Goal: Information Seeking & Learning: Learn about a topic

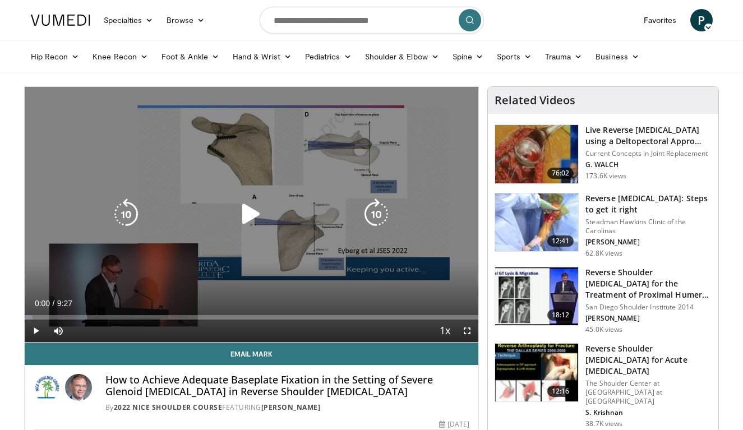
click at [254, 219] on icon "Video Player" at bounding box center [251, 213] width 31 height 31
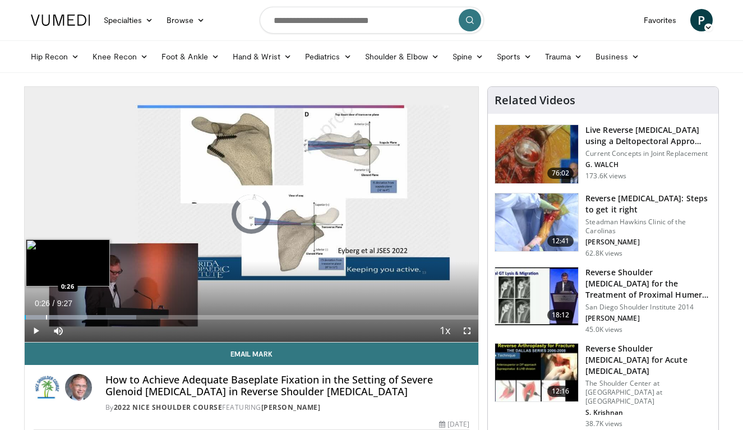
click at [46, 317] on div "Progress Bar" at bounding box center [46, 317] width 1 height 4
click at [64, 317] on div "Progress Bar" at bounding box center [64, 317] width 1 height 4
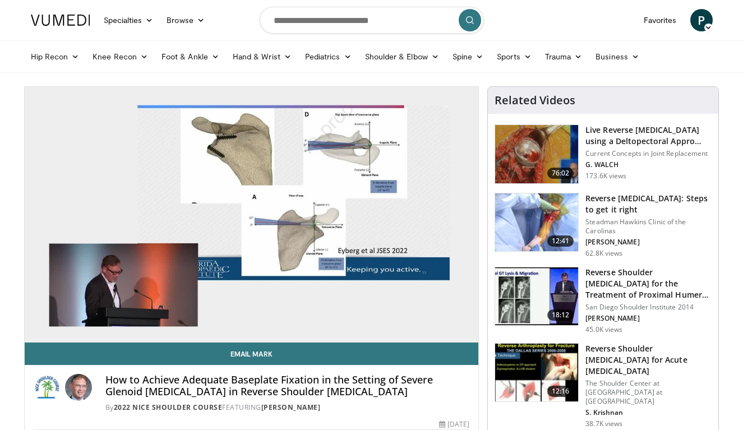
click at [82, 321] on video-js "**********" at bounding box center [252, 215] width 454 height 256
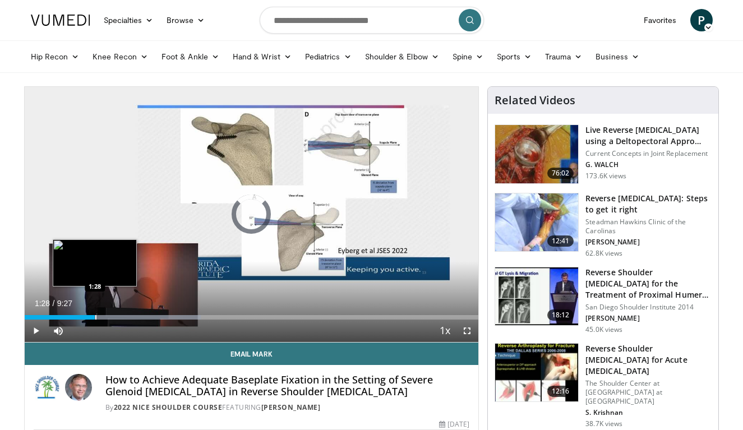
click at [95, 318] on div "Progress Bar" at bounding box center [95, 317] width 1 height 4
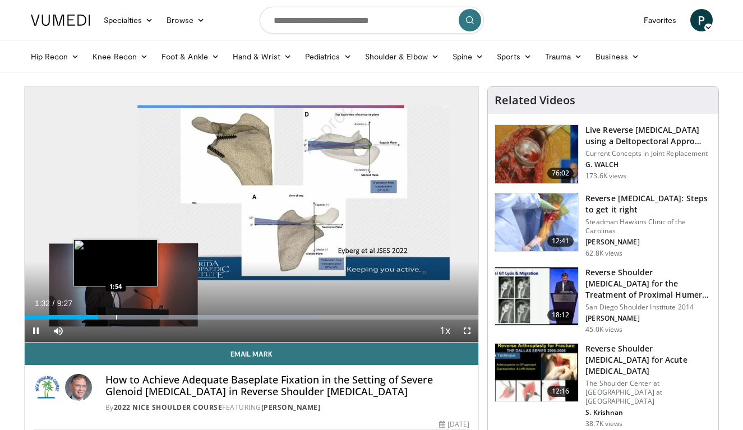
click at [116, 317] on div "Progress Bar" at bounding box center [116, 317] width 1 height 4
click at [133, 317] on div "Progress Bar" at bounding box center [133, 317] width 1 height 4
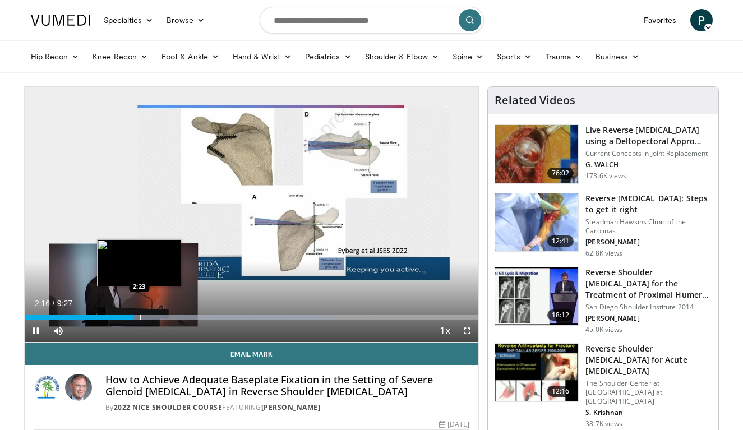
click at [140, 317] on div "Progress Bar" at bounding box center [140, 317] width 1 height 4
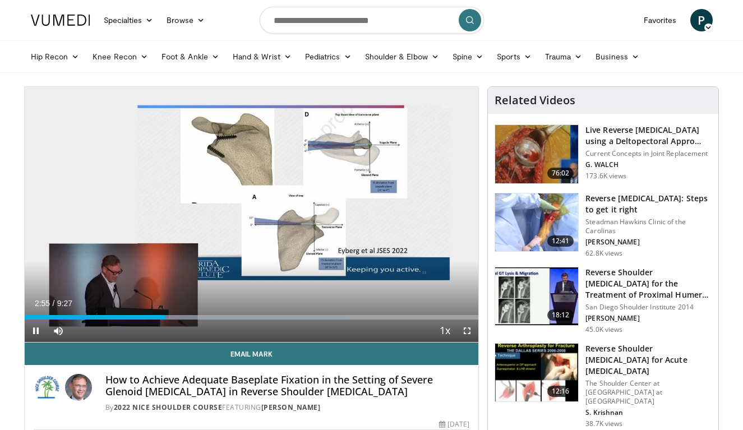
click at [470, 331] on span "Video Player" at bounding box center [467, 331] width 22 height 22
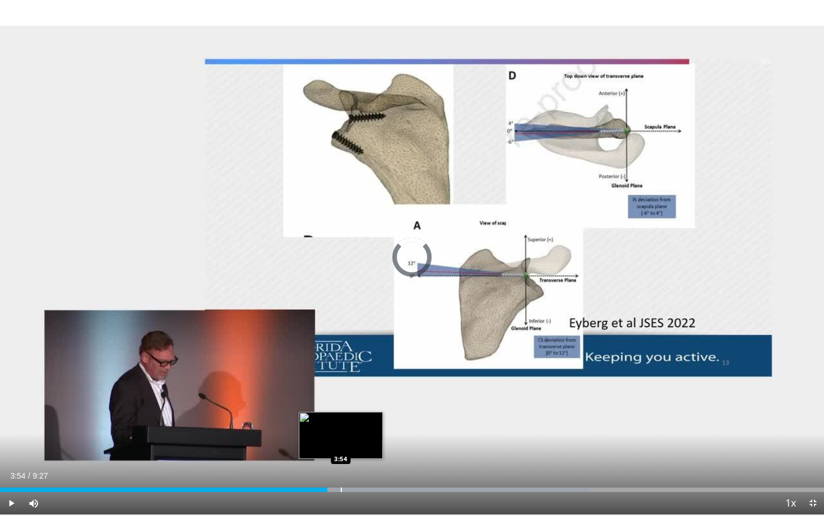
click at [341, 430] on div "Progress Bar" at bounding box center [341, 490] width 1 height 4
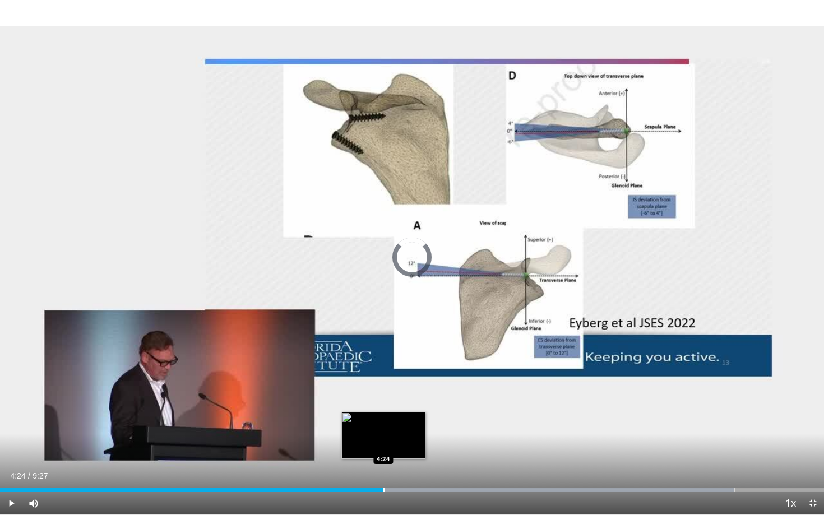
click at [384, 430] on div "Progress Bar" at bounding box center [384, 490] width 1 height 4
click at [398, 430] on div "Loaded : 89.15% 4:25 4:33" at bounding box center [412, 487] width 824 height 11
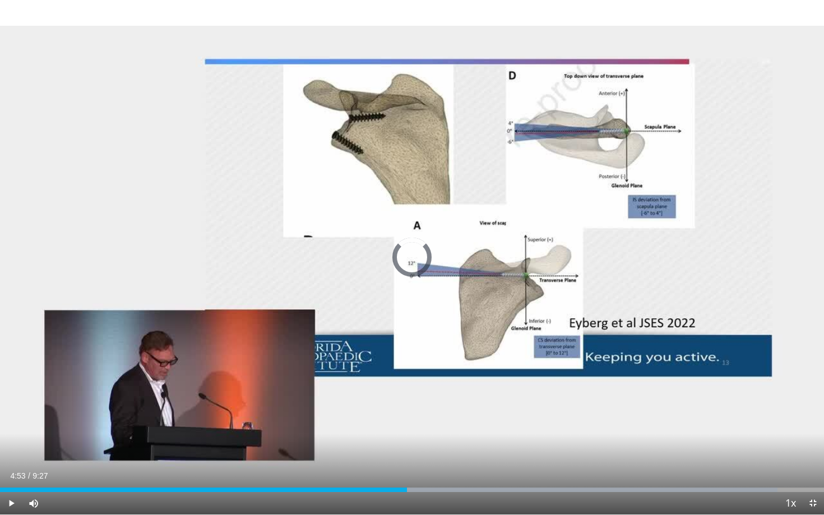
click at [426, 430] on div "Loaded : 94.33% 4:40 4:52" at bounding box center [412, 487] width 824 height 11
click at [440, 430] on div "Loaded : 96.06% 4:54 5:02" at bounding box center [412, 487] width 824 height 11
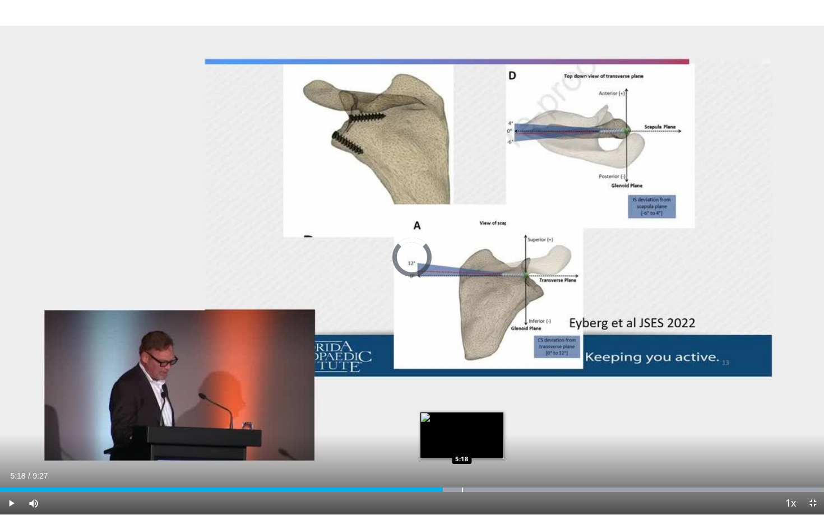
click at [462, 430] on div "Progress Bar" at bounding box center [462, 490] width 1 height 4
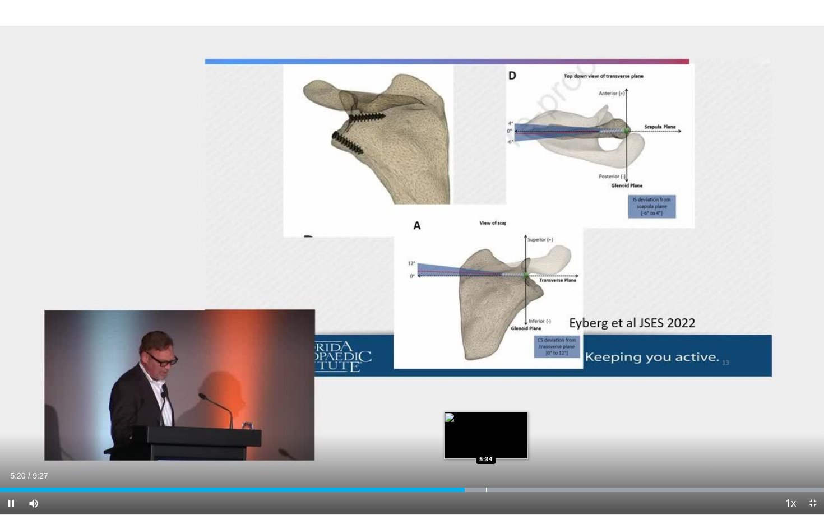
click at [486, 430] on div "Loaded : 99.94% 5:20 5:34" at bounding box center [412, 487] width 824 height 11
click at [504, 430] on div "Loaded : 99.94% 5:35 5:46" at bounding box center [412, 487] width 824 height 11
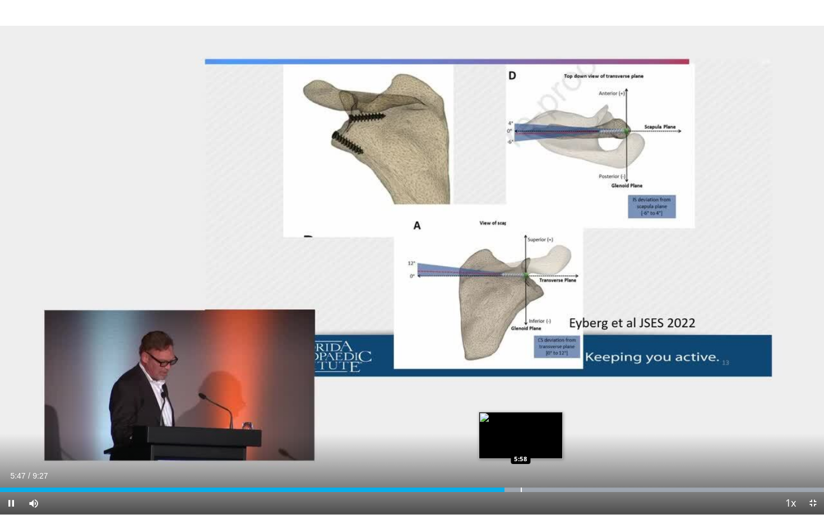
click at [521, 430] on div "Loaded : 99.94% 5:47 5:58" at bounding box center [412, 487] width 824 height 11
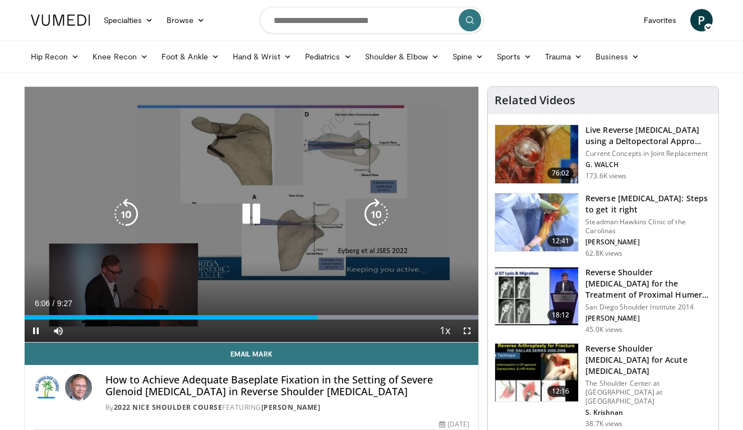
click at [253, 213] on icon "Video Player" at bounding box center [251, 213] width 31 height 31
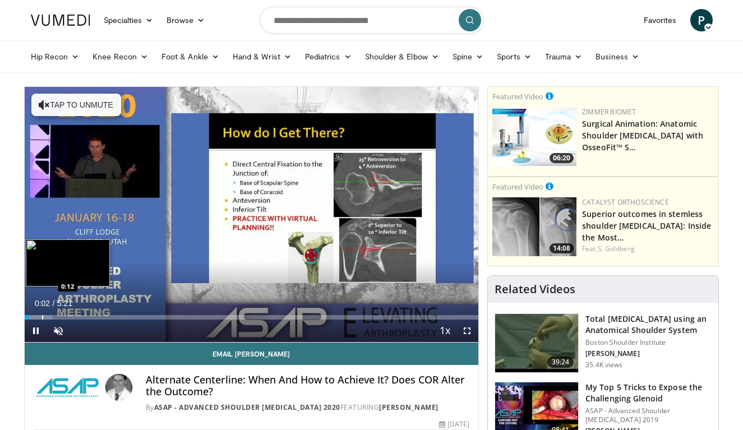
click at [42, 316] on div "Progress Bar" at bounding box center [42, 317] width 1 height 4
click at [51, 316] on div "Progress Bar" at bounding box center [51, 317] width 1 height 4
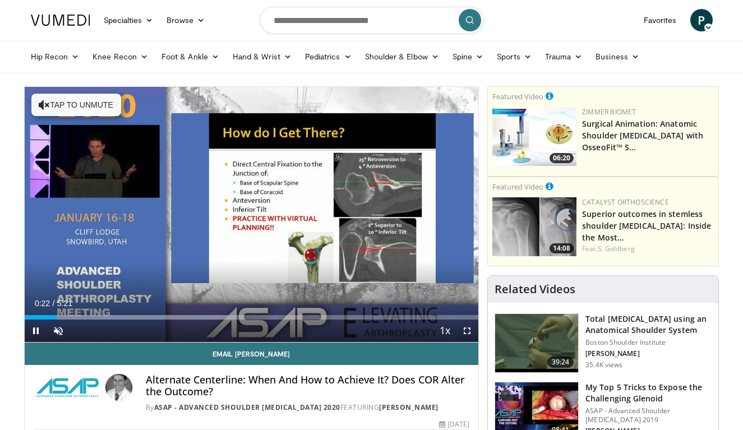
click at [470, 329] on span "Video Player" at bounding box center [467, 331] width 22 height 22
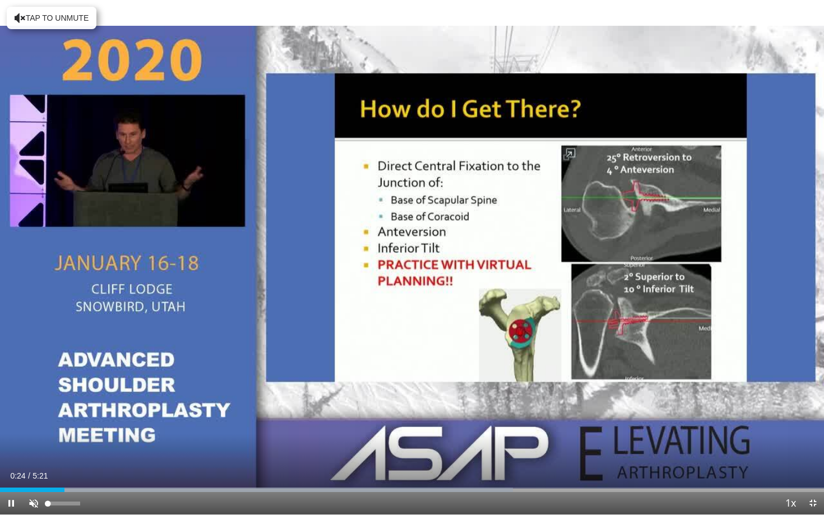
click at [37, 430] on span "Video Player" at bounding box center [33, 503] width 22 height 22
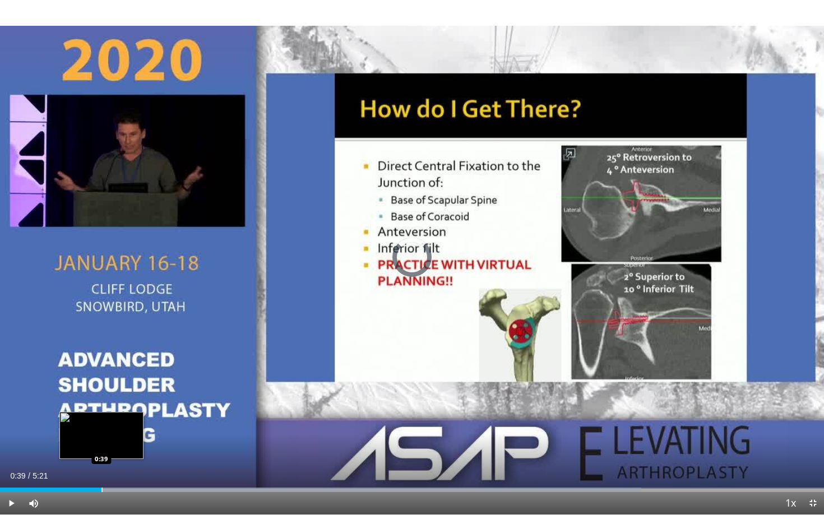
click at [101, 430] on div "Progress Bar" at bounding box center [101, 490] width 1 height 4
click at [118, 430] on div "Progress Bar" at bounding box center [118, 490] width 1 height 4
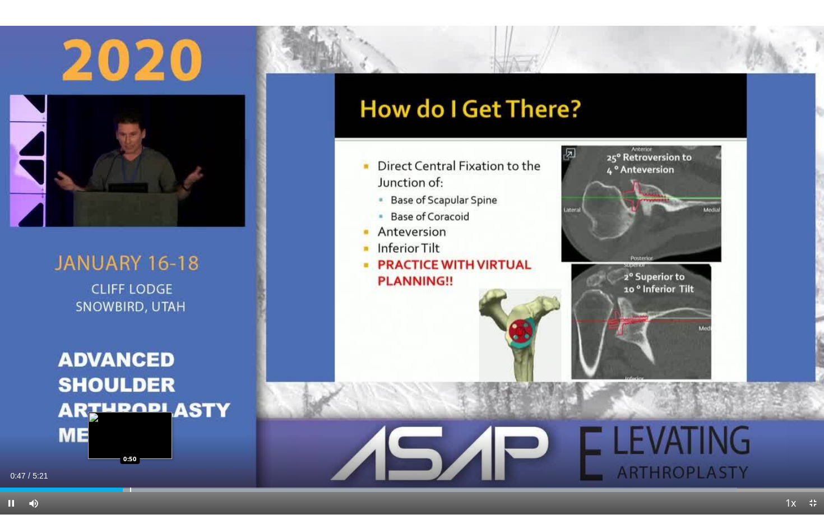
click at [130, 430] on div "Progress Bar" at bounding box center [130, 490] width 1 height 4
click at [151, 430] on div "Progress Bar" at bounding box center [151, 490] width 1 height 4
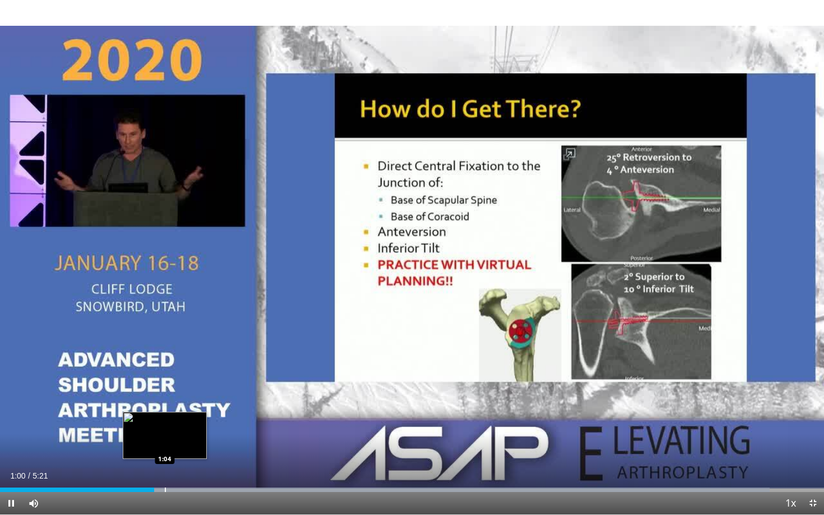
click at [165, 430] on div "Progress Bar" at bounding box center [165, 490] width 1 height 4
click at [190, 430] on div "Progress Bar" at bounding box center [190, 490] width 1 height 4
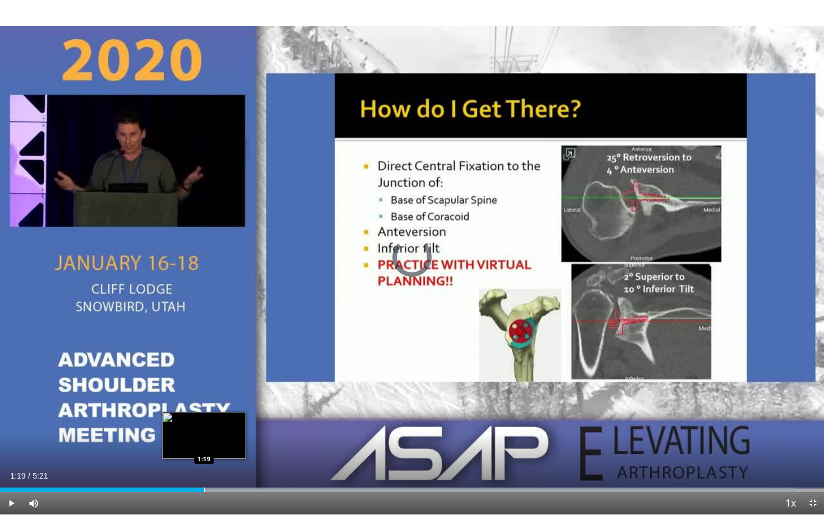
click at [204, 430] on div "Progress Bar" at bounding box center [204, 490] width 1 height 4
click at [218, 430] on div "Progress Bar" at bounding box center [218, 490] width 1 height 4
click at [234, 430] on div "Progress Bar" at bounding box center [234, 490] width 1 height 4
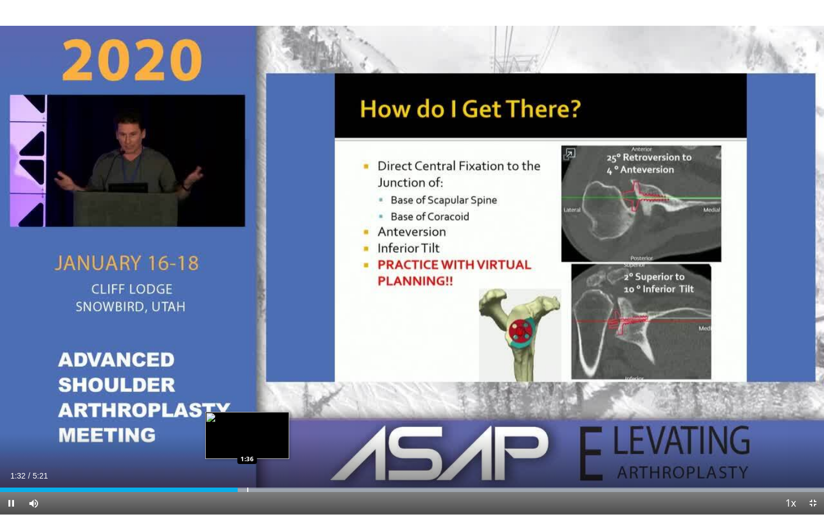
click at [247, 430] on div "Progress Bar" at bounding box center [247, 490] width 1 height 4
click at [262, 430] on div "Progress Bar" at bounding box center [262, 490] width 1 height 4
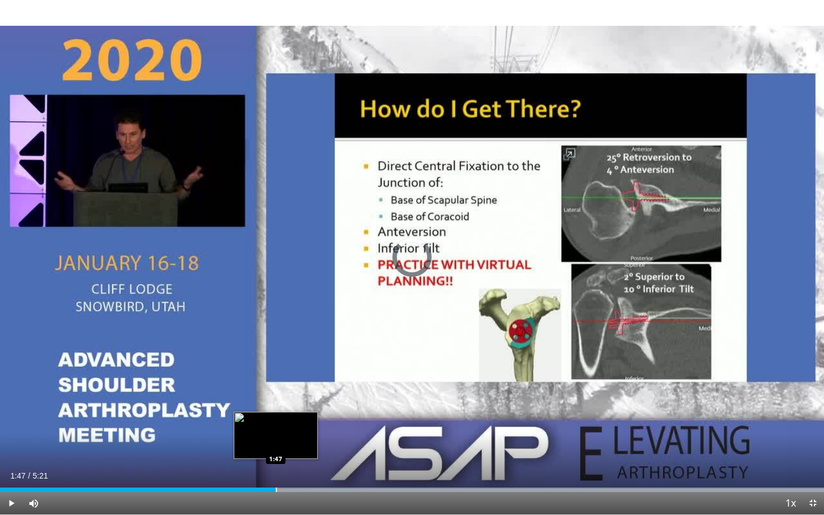
click at [276, 430] on div "Progress Bar" at bounding box center [276, 490] width 1 height 4
click at [294, 430] on div "Loaded : 99.98% 1:48 1:54" at bounding box center [412, 487] width 824 height 11
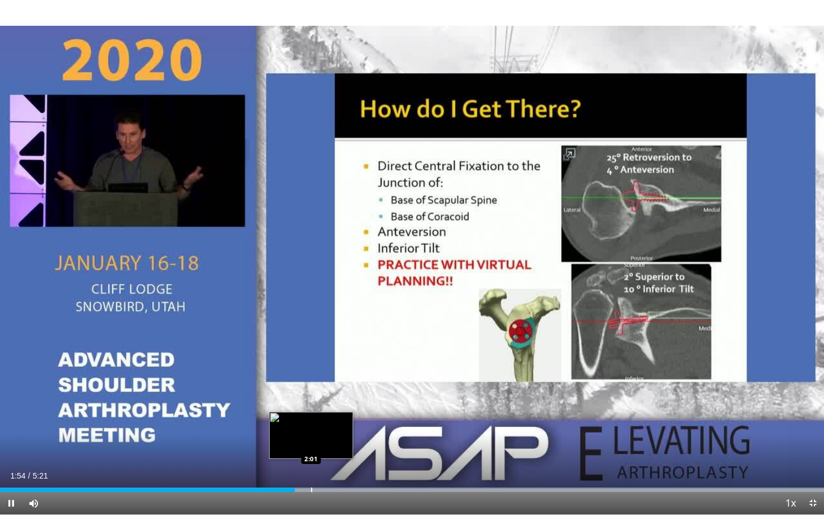
click at [311, 430] on div "Loaded : 99.98% 1:55 2:01" at bounding box center [412, 487] width 824 height 11
click at [331, 430] on div "Progress Bar" at bounding box center [331, 490] width 1 height 4
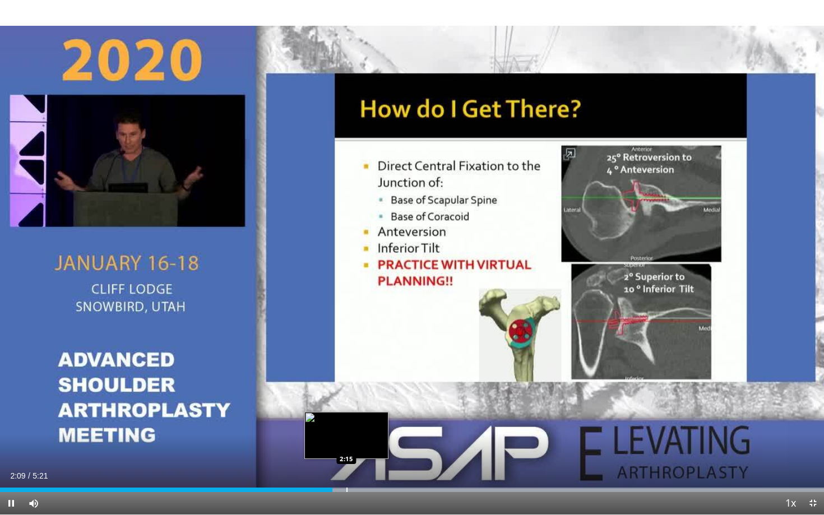
click at [347, 430] on div "Progress Bar" at bounding box center [347, 490] width 1 height 4
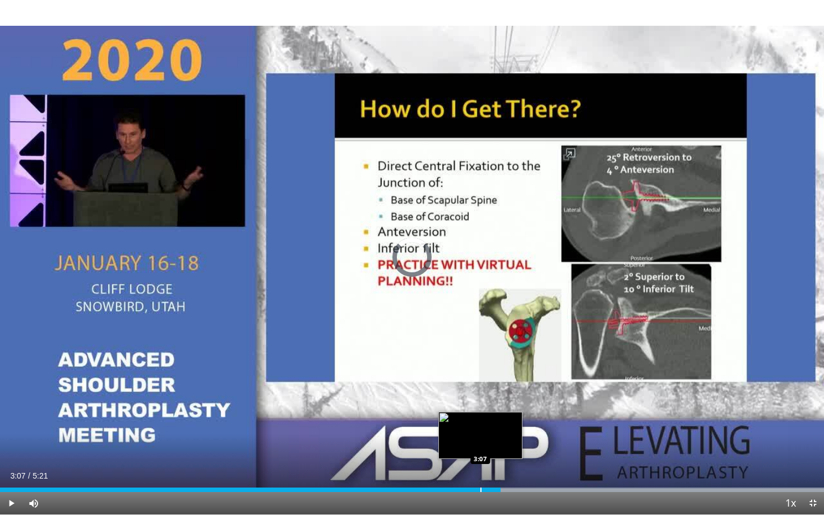
click at [481, 430] on div "Progress Bar" at bounding box center [481, 490] width 1 height 4
click at [484, 430] on div "Progress Bar" at bounding box center [484, 490] width 1 height 4
click at [465, 430] on div "Progress Bar" at bounding box center [465, 490] width 1 height 4
click at [457, 430] on div "Progress Bar" at bounding box center [457, 490] width 1 height 4
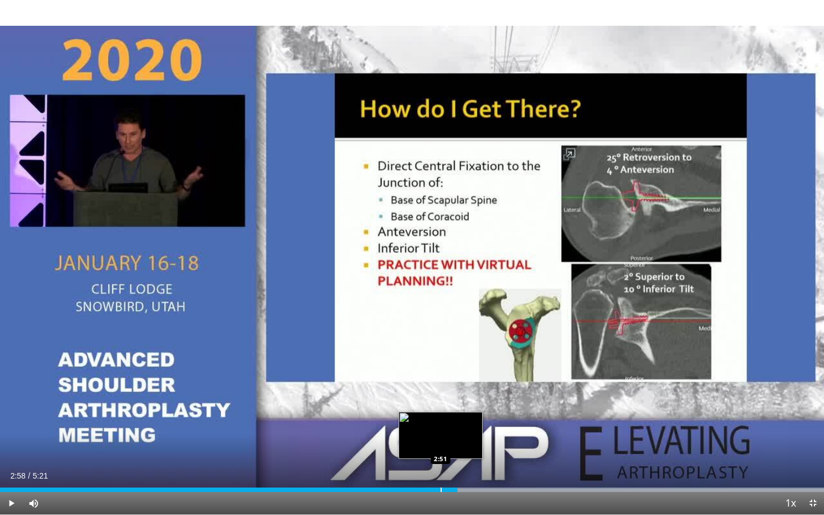
click at [441, 430] on div "Progress Bar" at bounding box center [441, 490] width 1 height 4
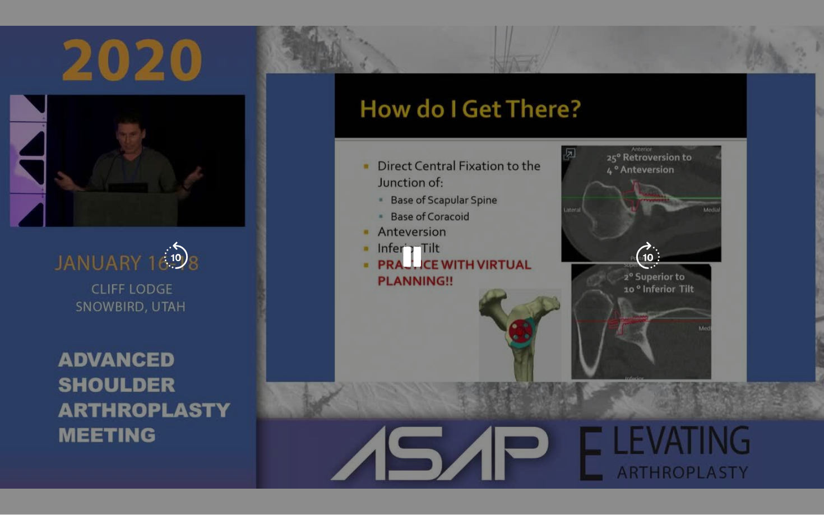
click at [426, 430] on video-js "**********" at bounding box center [412, 257] width 824 height 515
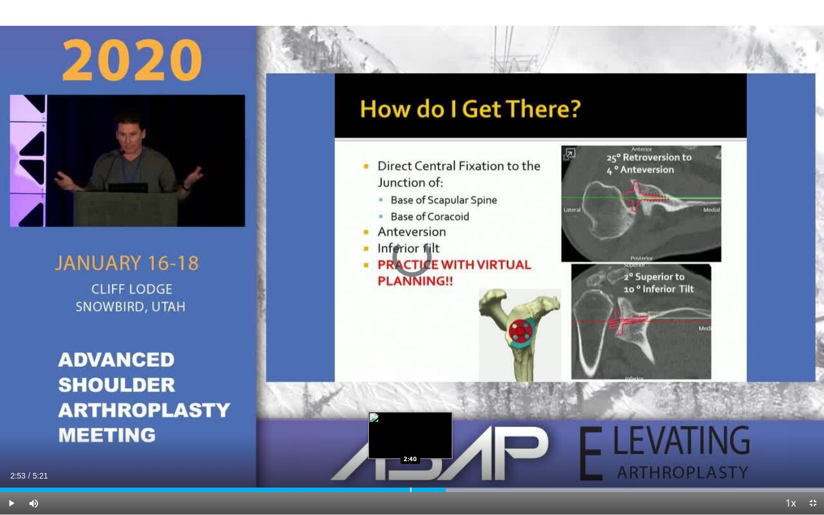
click at [410, 430] on div "Progress Bar" at bounding box center [410, 490] width 1 height 4
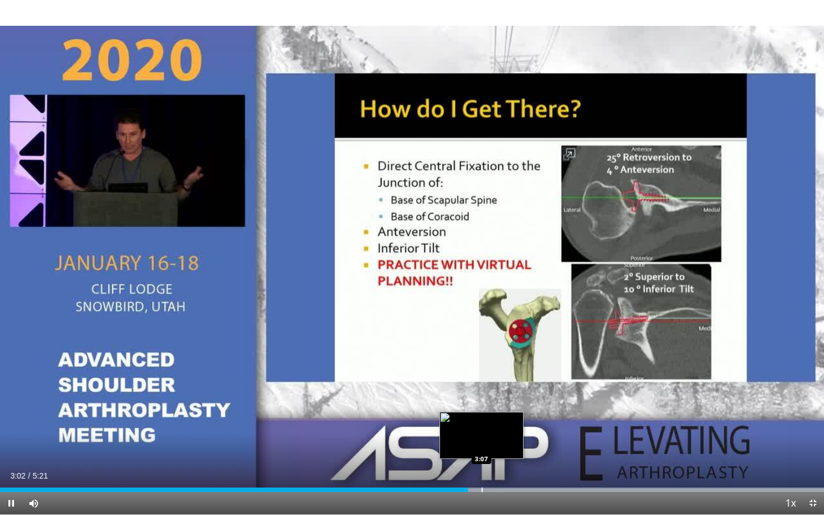
click at [482, 430] on div "Progress Bar" at bounding box center [482, 490] width 1 height 4
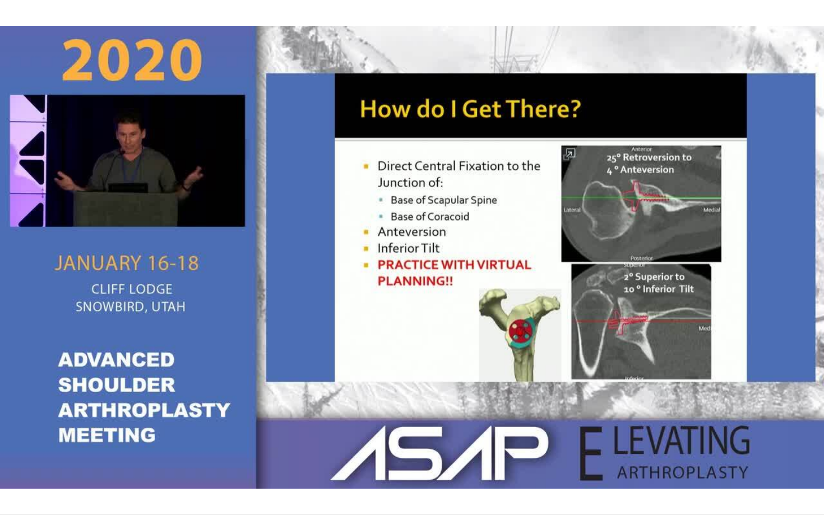
click at [495, 430] on div "10 seconds Tap to unmute" at bounding box center [412, 257] width 824 height 515
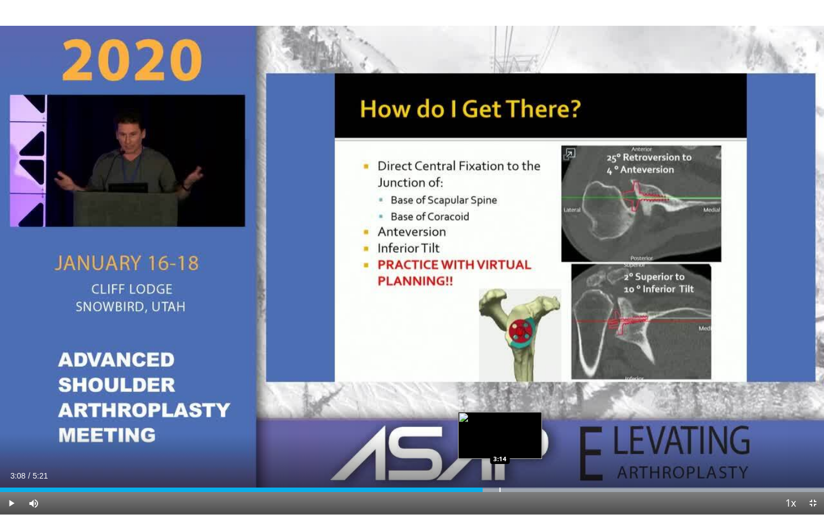
click at [500, 430] on div "Progress Bar" at bounding box center [500, 490] width 1 height 4
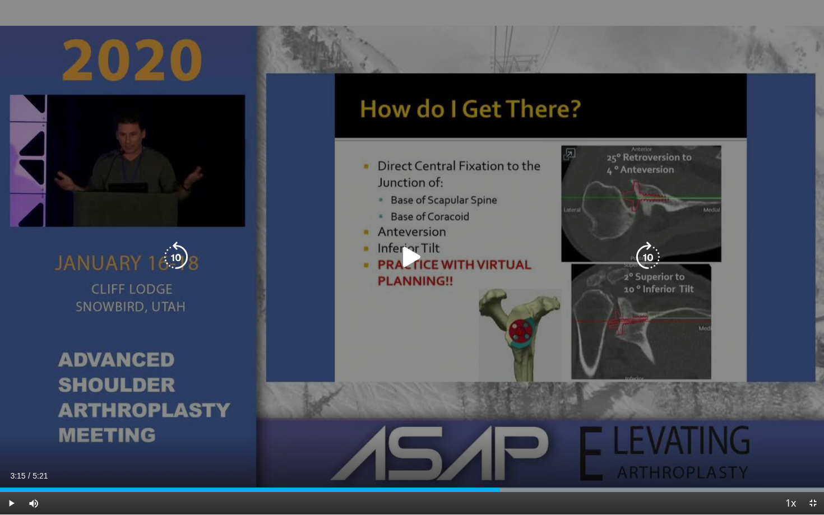
click at [411, 259] on icon "Video Player" at bounding box center [411, 257] width 31 height 31
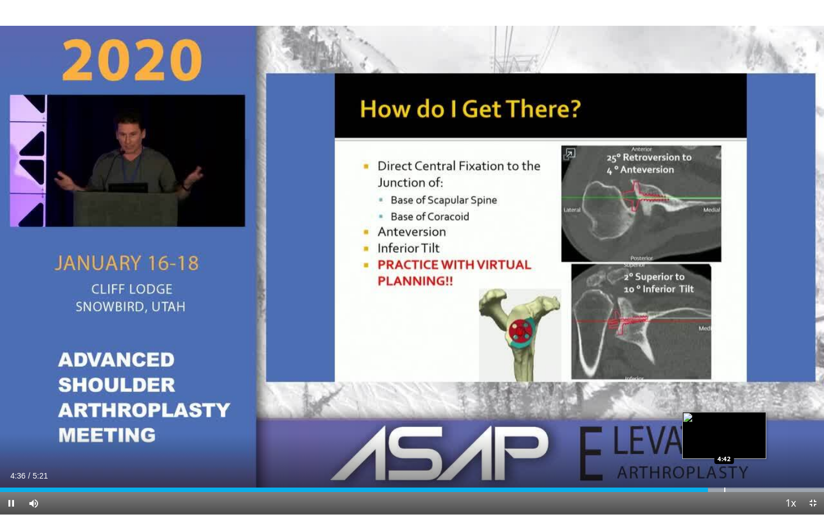
click at [724, 430] on div "Progress Bar" at bounding box center [724, 490] width 1 height 4
click at [737, 430] on div "Progress Bar" at bounding box center [737, 490] width 1 height 4
click at [742, 430] on div "Progress Bar" at bounding box center [751, 490] width 1 height 4
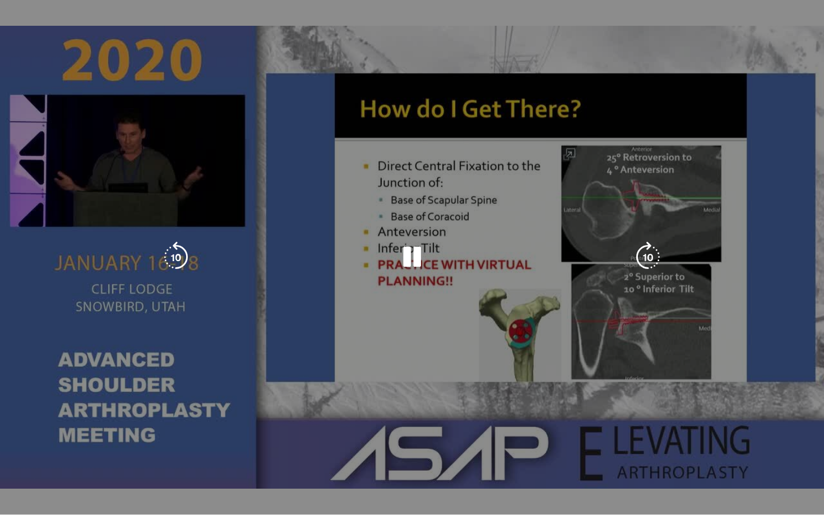
click at [742, 430] on div "Progress Bar" at bounding box center [476, 512] width 696 height 4
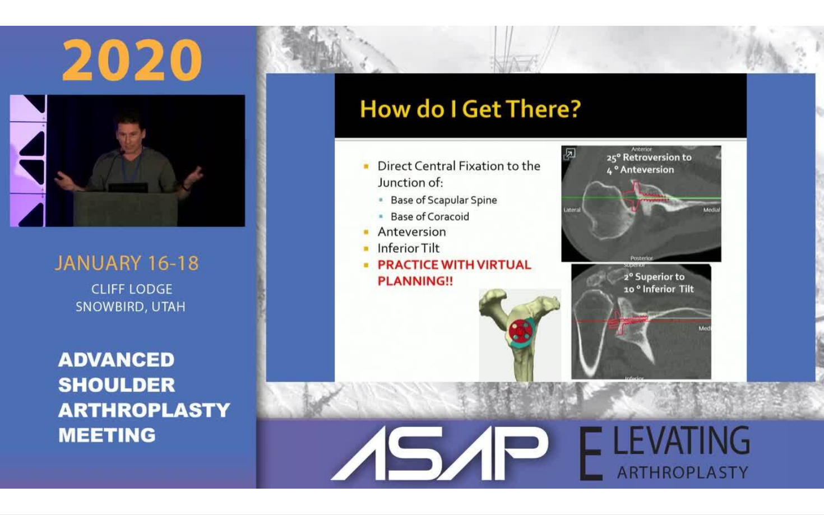
click at [742, 430] on div "10 seconds Tap to unmute" at bounding box center [412, 257] width 824 height 515
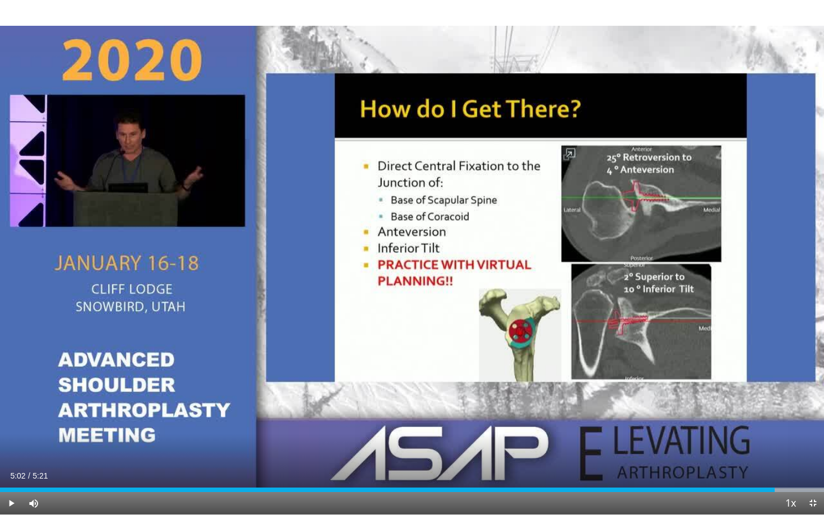
click at [742, 430] on span "Video Player" at bounding box center [813, 503] width 22 height 22
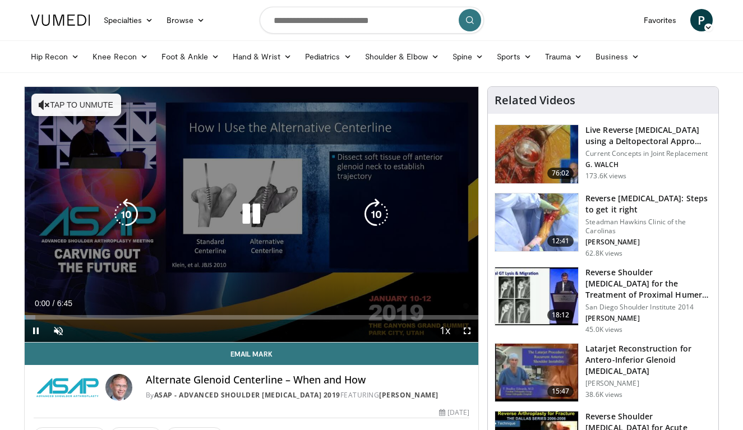
click at [100, 101] on button "Tap to unmute" at bounding box center [76, 105] width 90 height 22
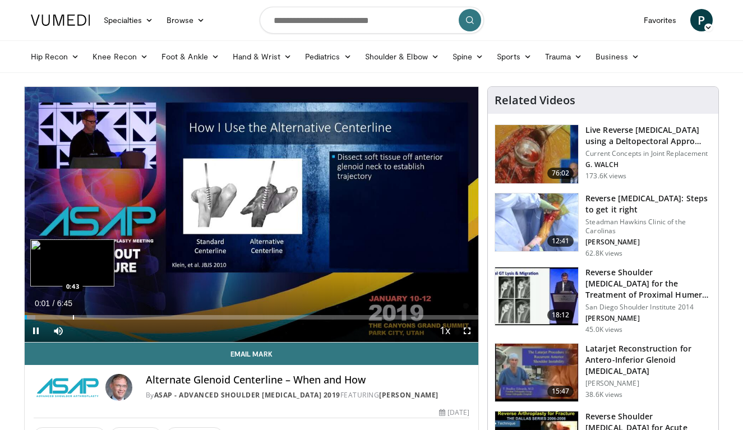
click at [72, 317] on div "Loaded : 2.42% 0:01 0:43" at bounding box center [252, 317] width 454 height 4
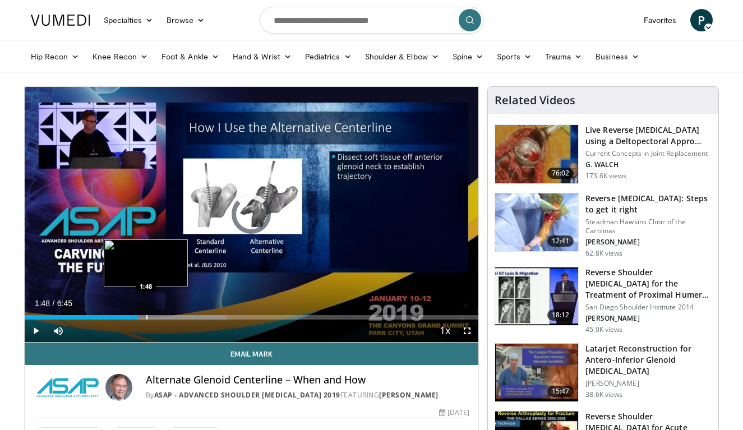
click at [146, 319] on div "Progress Bar" at bounding box center [146, 317] width 1 height 4
click at [156, 318] on div "Progress Bar" at bounding box center [156, 317] width 1 height 4
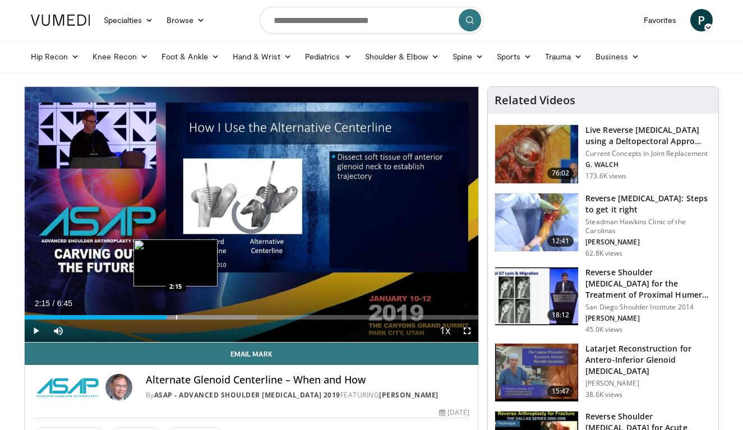
click at [176, 318] on div "Progress Bar" at bounding box center [176, 317] width 1 height 4
click at [186, 318] on div "Progress Bar" at bounding box center [186, 317] width 1 height 4
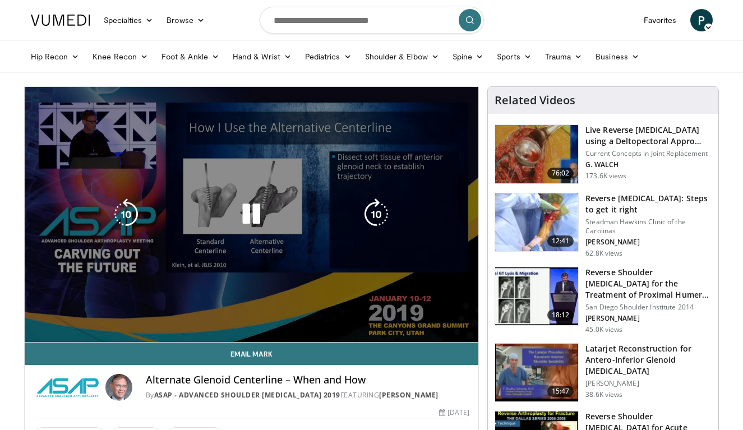
click at [194, 338] on div "Progress Bar" at bounding box center [207, 340] width 128 height 4
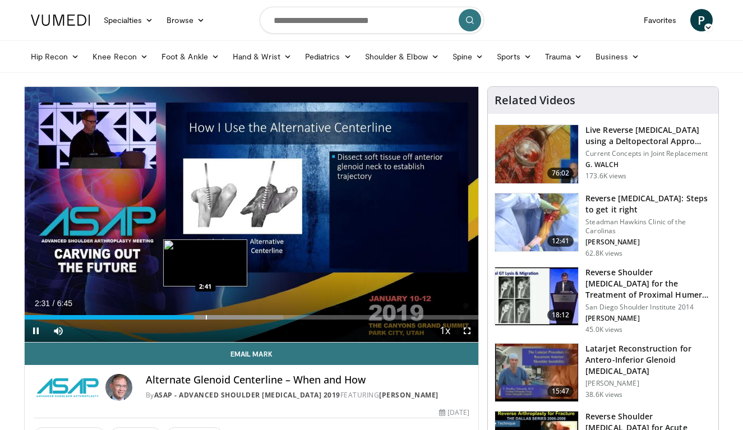
click at [206, 318] on div "Progress Bar" at bounding box center [206, 317] width 1 height 4
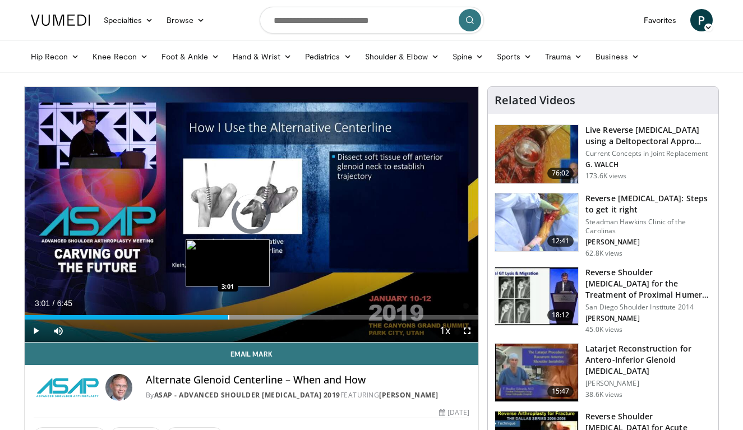
click at [228, 316] on div "Progress Bar" at bounding box center [228, 317] width 1 height 4
click at [237, 316] on div "Progress Bar" at bounding box center [237, 317] width 1 height 4
click at [248, 316] on div "Progress Bar" at bounding box center [248, 317] width 1 height 4
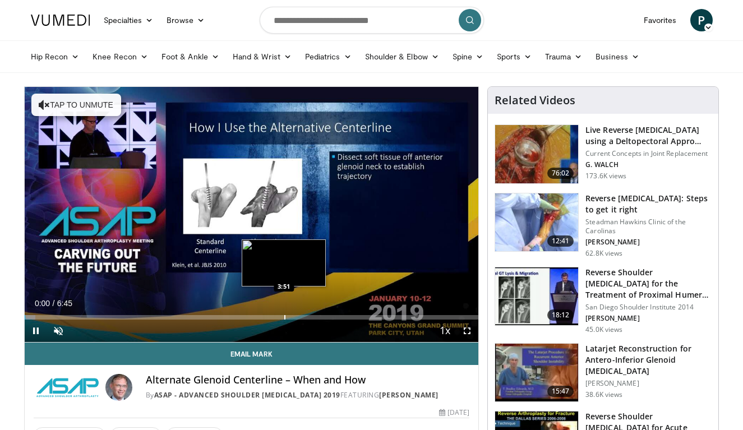
click at [284, 318] on div "Progress Bar" at bounding box center [284, 317] width 1 height 4
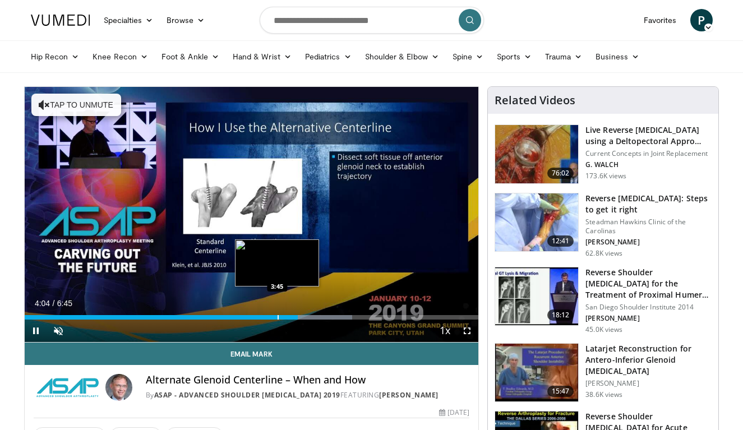
click at [278, 319] on div "Progress Bar" at bounding box center [278, 317] width 1 height 4
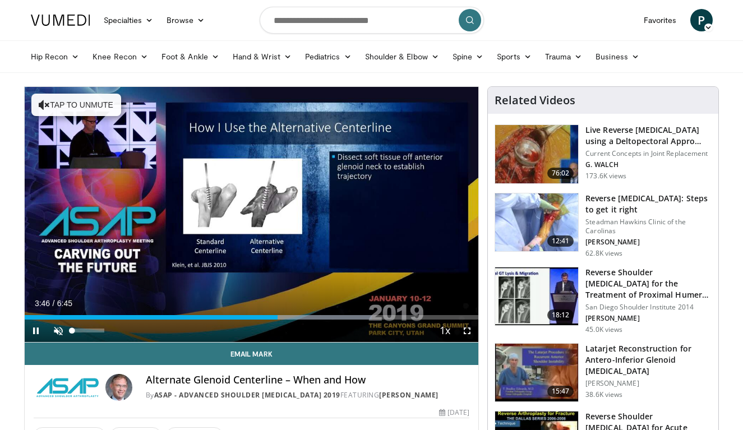
click at [57, 330] on span "Video Player" at bounding box center [58, 331] width 22 height 22
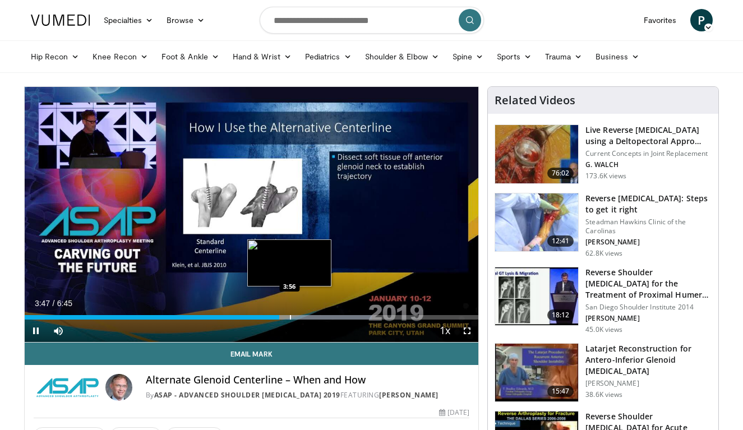
click at [290, 318] on div "Progress Bar" at bounding box center [290, 317] width 1 height 4
click at [302, 317] on div "Progress Bar" at bounding box center [302, 317] width 1 height 4
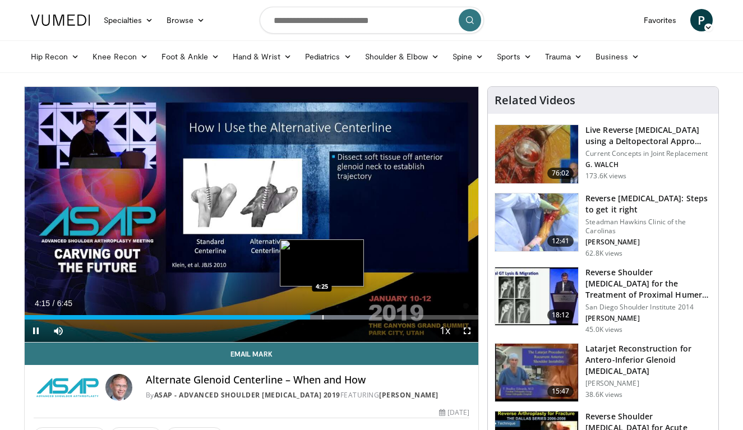
click at [324, 318] on div "Progress Bar" at bounding box center [322, 317] width 1 height 4
click at [336, 318] on div "Progress Bar" at bounding box center [336, 317] width 1 height 4
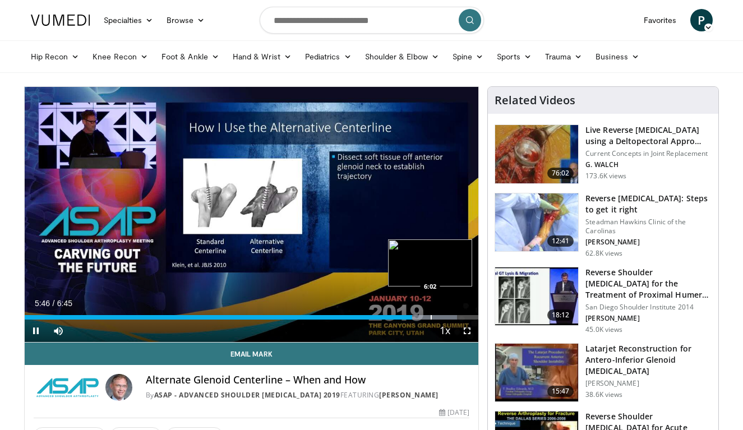
click at [431, 318] on div "Progress Bar" at bounding box center [431, 317] width 1 height 4
click at [467, 330] on span "Video Player" at bounding box center [467, 331] width 22 height 22
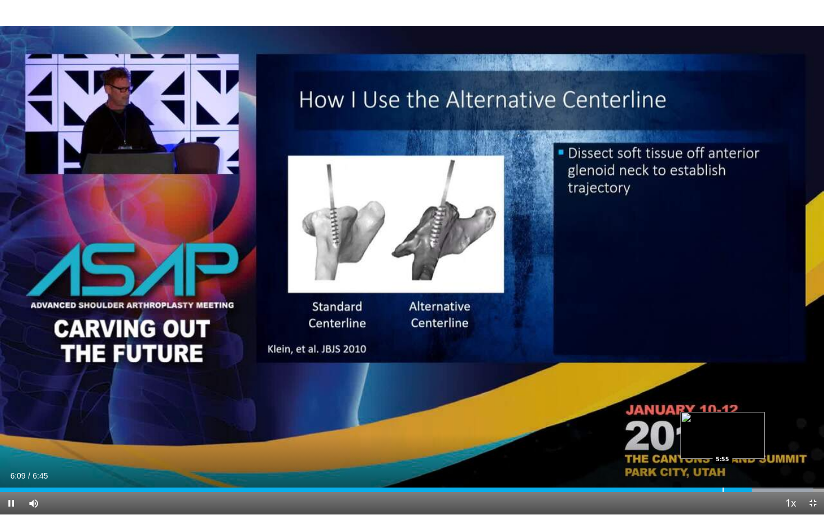
click at [723, 430] on div "Progress Bar" at bounding box center [723, 490] width 1 height 4
click at [737, 430] on div "Progress Bar" at bounding box center [737, 490] width 1 height 4
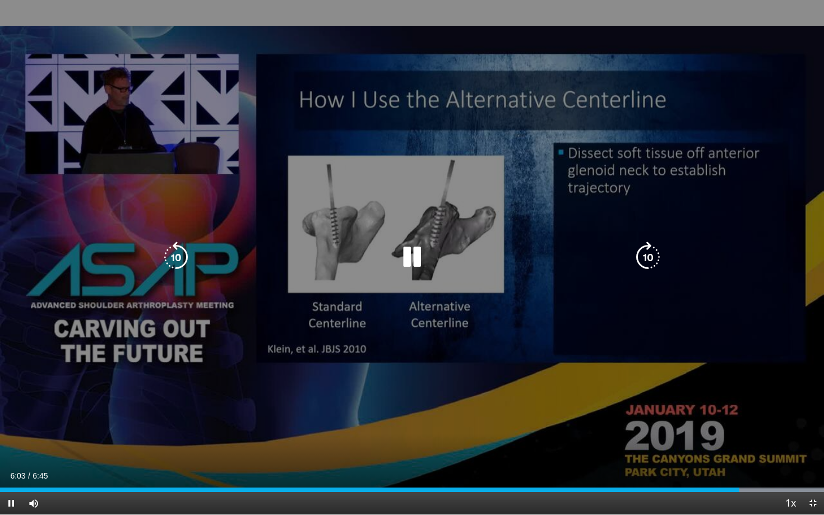
click at [415, 258] on icon "Video Player" at bounding box center [411, 257] width 31 height 31
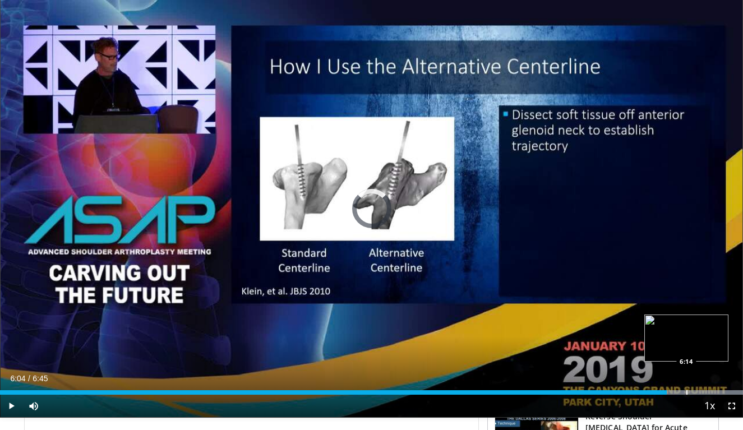
click at [686, 392] on div "Progress Bar" at bounding box center [686, 392] width 1 height 4
click at [694, 393] on div "Progress Bar" at bounding box center [693, 392] width 1 height 4
click at [717, 393] on div "Progress Bar" at bounding box center [717, 392] width 1 height 4
click at [706, 393] on div "Progress Bar" at bounding box center [706, 392] width 1 height 4
click at [713, 394] on div "Progress Bar" at bounding box center [676, 392] width 133 height 4
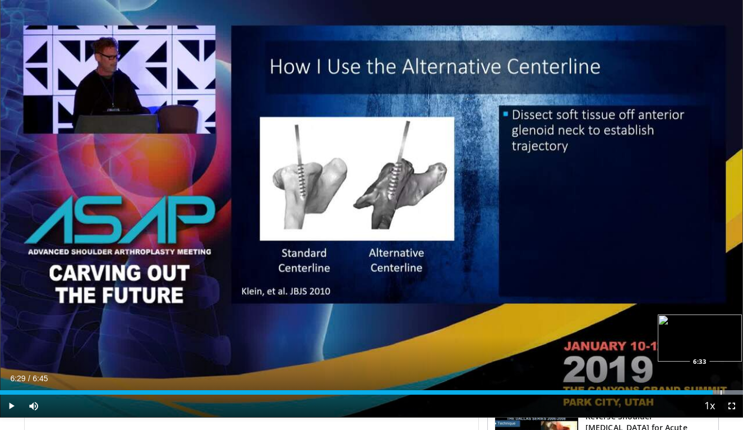
click at [721, 394] on div "Progress Bar" at bounding box center [721, 392] width 1 height 4
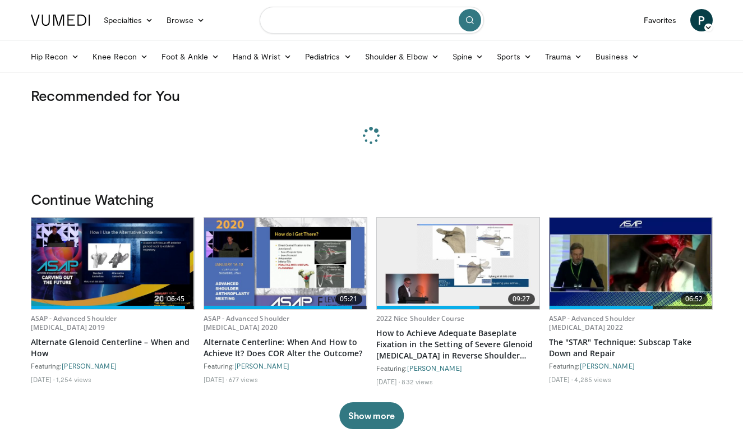
click at [299, 27] on input "Search topics, interventions" at bounding box center [372, 20] width 224 height 27
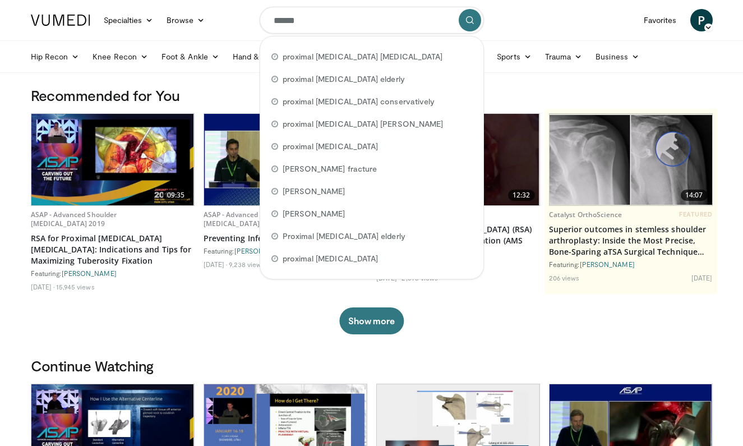
type input "*******"
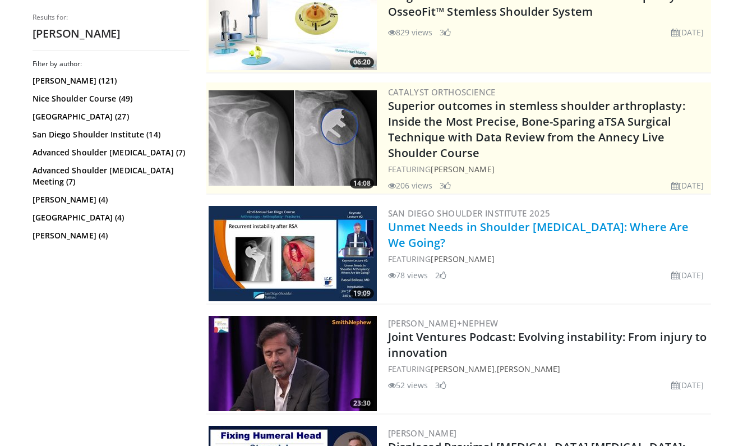
scroll to position [155, 0]
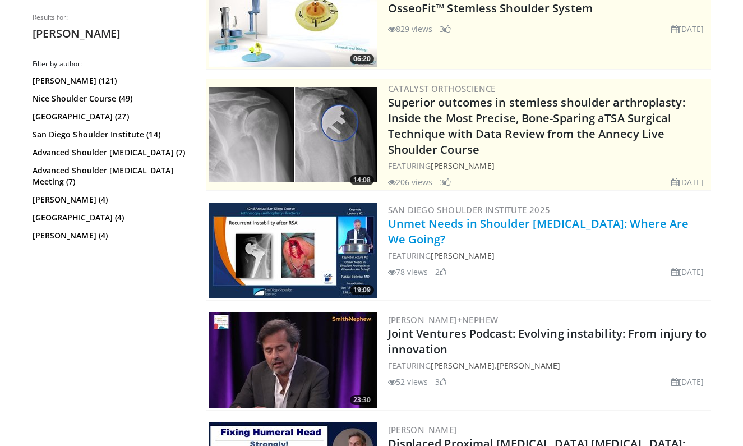
click at [412, 224] on link "Unmet Needs in Shoulder [MEDICAL_DATA]: Where Are We Going?" at bounding box center [538, 231] width 301 height 31
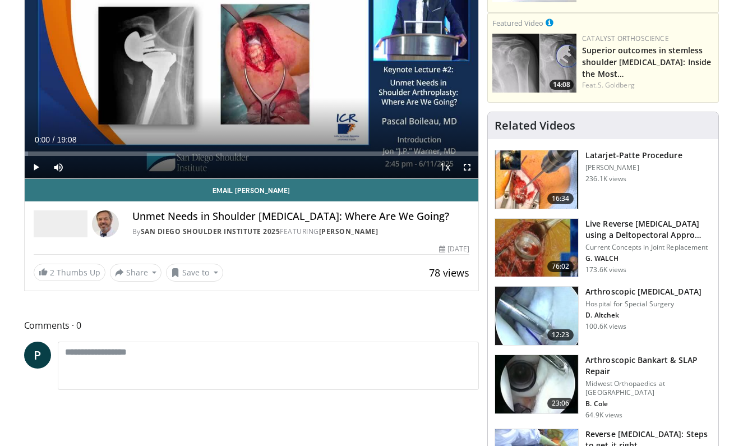
scroll to position [187, 0]
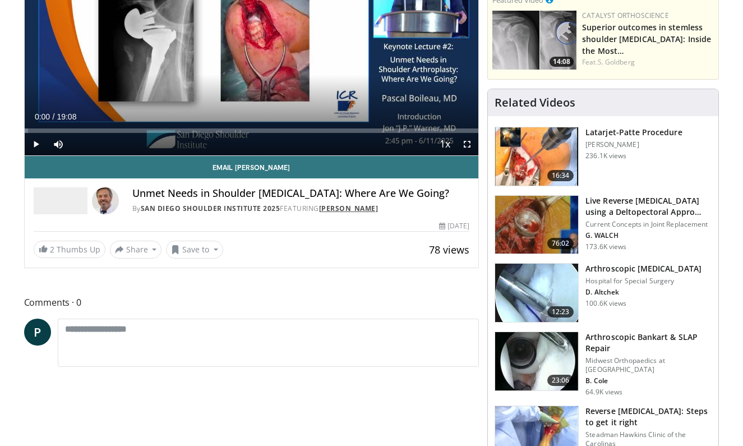
click at [353, 207] on link "[PERSON_NAME]" at bounding box center [348, 209] width 59 height 10
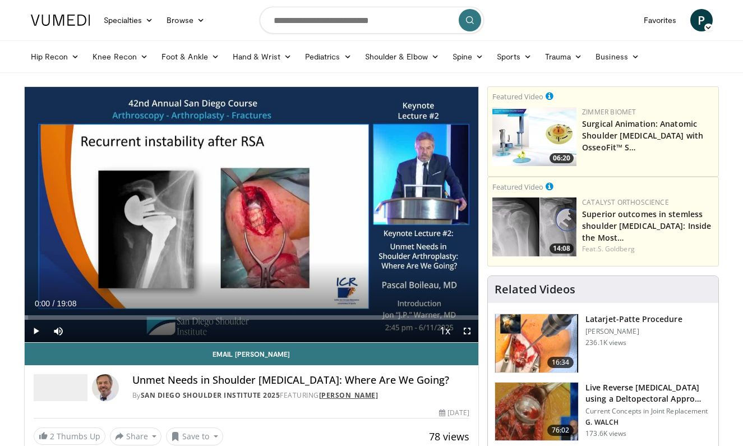
scroll to position [0, 0]
click at [310, 22] on input "Search topics, interventions" at bounding box center [372, 20] width 224 height 27
type input "**********"
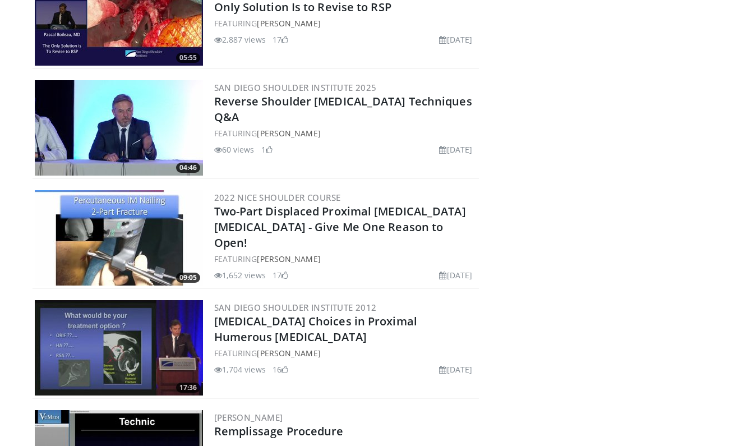
scroll to position [6232, 0]
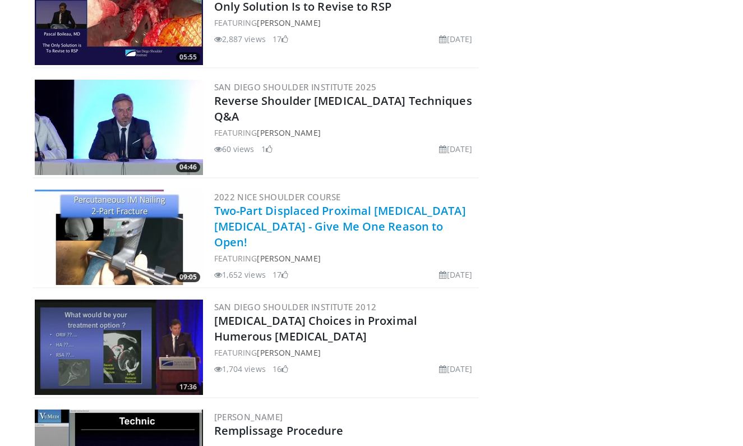
click at [318, 214] on link "Two-Part Displaced Proximal [MEDICAL_DATA] [MEDICAL_DATA] - Give Me One Reason …" at bounding box center [340, 226] width 252 height 47
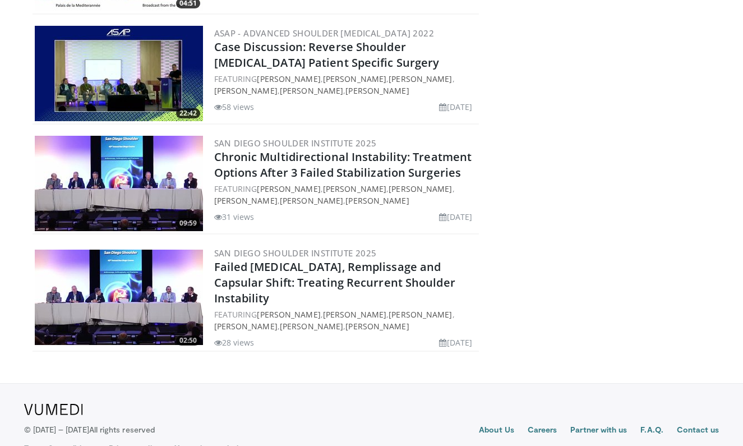
scroll to position [14041, 0]
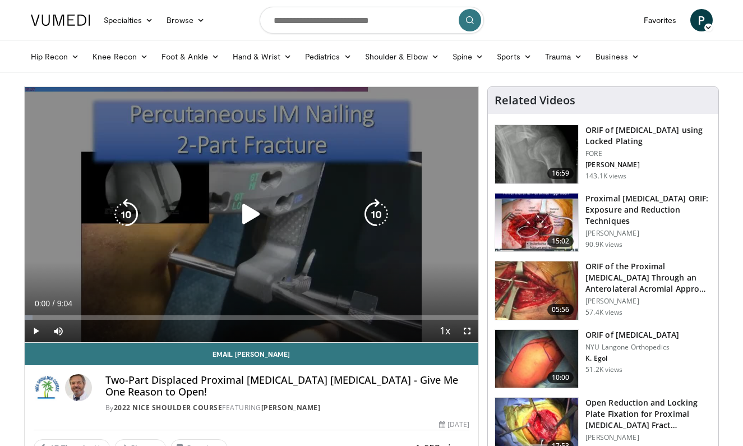
click at [257, 213] on icon "Video Player" at bounding box center [251, 213] width 31 height 31
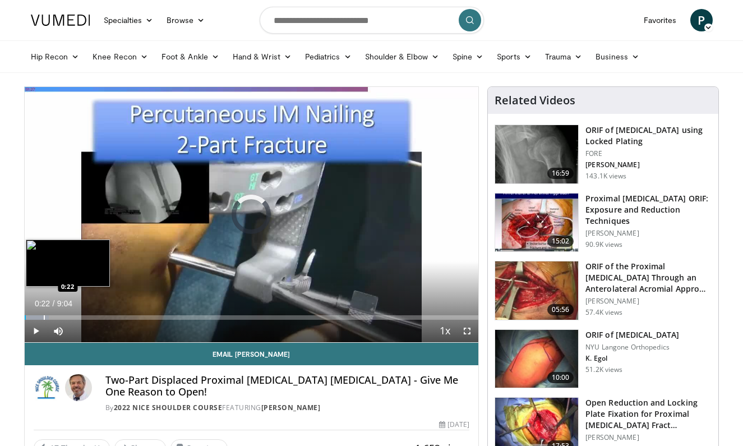
click at [44, 317] on div "Progress Bar" at bounding box center [44, 317] width 1 height 4
click at [59, 317] on div "Progress Bar" at bounding box center [59, 317] width 1 height 4
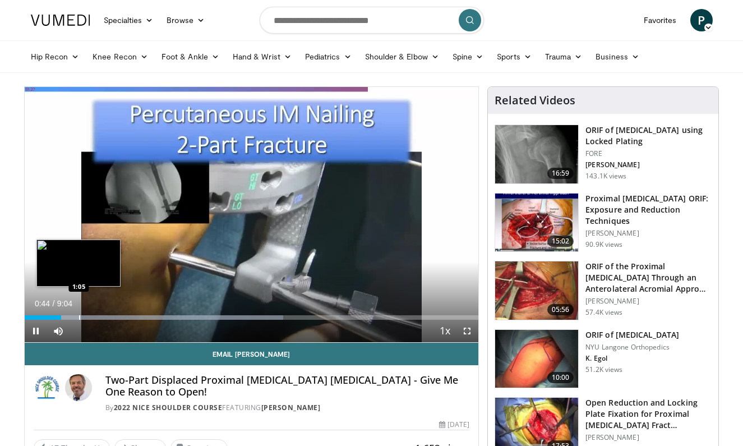
click at [79, 317] on div "Progress Bar" at bounding box center [79, 317] width 1 height 4
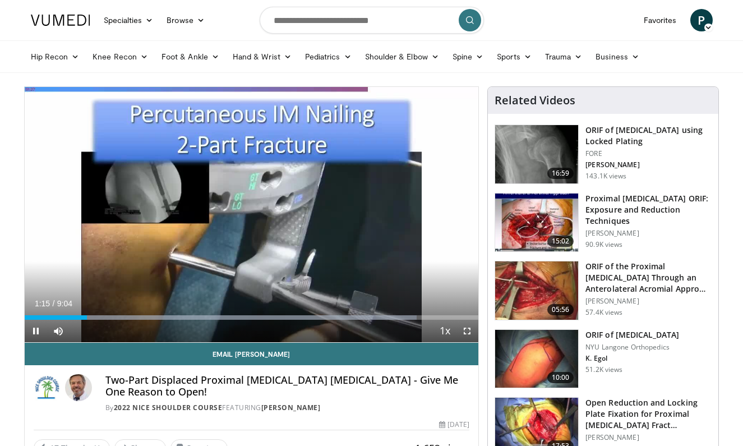
click at [470, 329] on span "Video Player" at bounding box center [467, 331] width 22 height 22
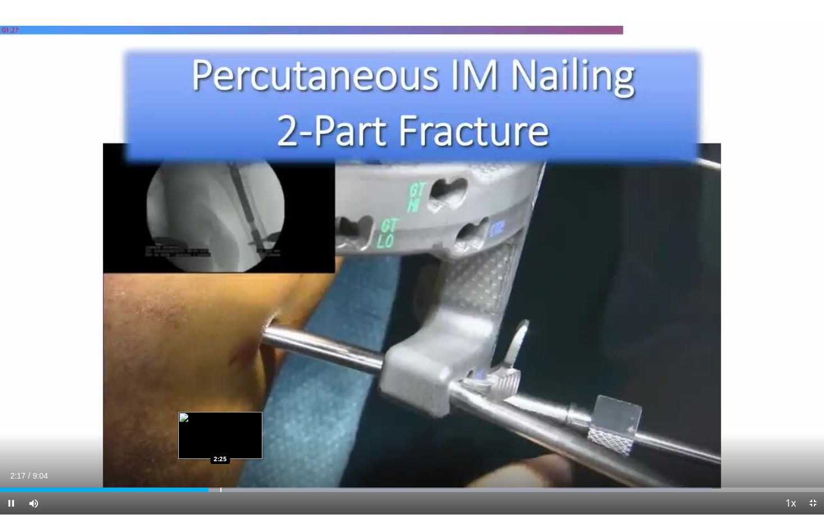
click at [220, 445] on div "Loaded : 86.43% 2:17 2:25" at bounding box center [412, 487] width 824 height 11
click at [243, 445] on div "Loaded : 97.46% 2:27 2:40" at bounding box center [412, 487] width 824 height 11
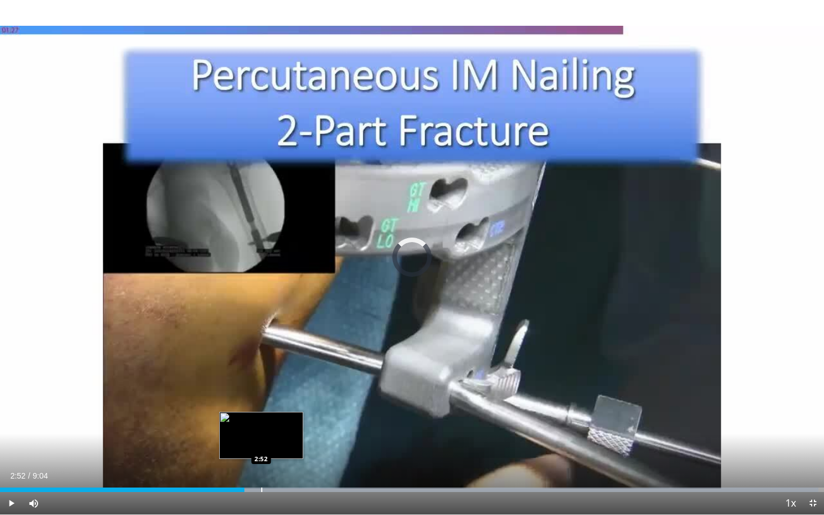
click at [261, 445] on div "Progress Bar" at bounding box center [261, 490] width 1 height 4
click at [279, 445] on div "Progress Bar" at bounding box center [279, 490] width 1 height 4
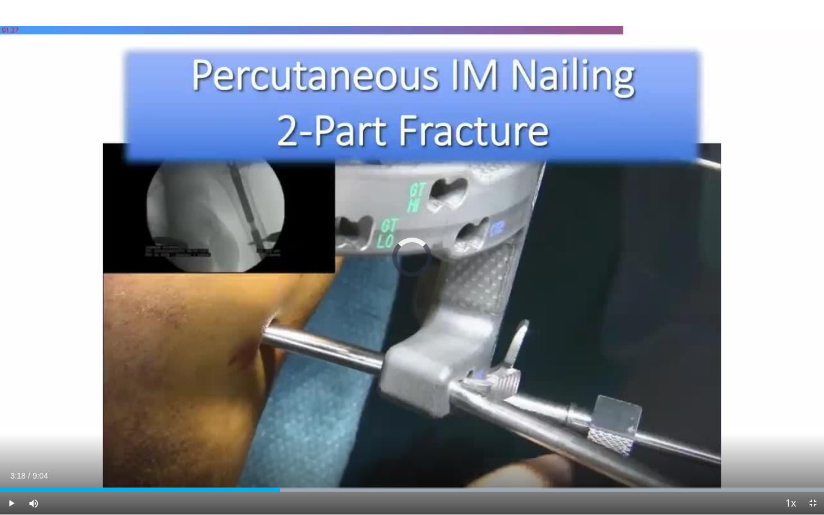
click at [300, 445] on div "Progress Bar" at bounding box center [300, 490] width 1 height 4
click at [324, 445] on div "Progress Bar" at bounding box center [324, 490] width 1 height 4
click at [344, 445] on div "Progress Bar" at bounding box center [344, 490] width 1 height 4
click at [366, 445] on div "Loaded : 99.99% 3:47 4:01" at bounding box center [412, 487] width 824 height 11
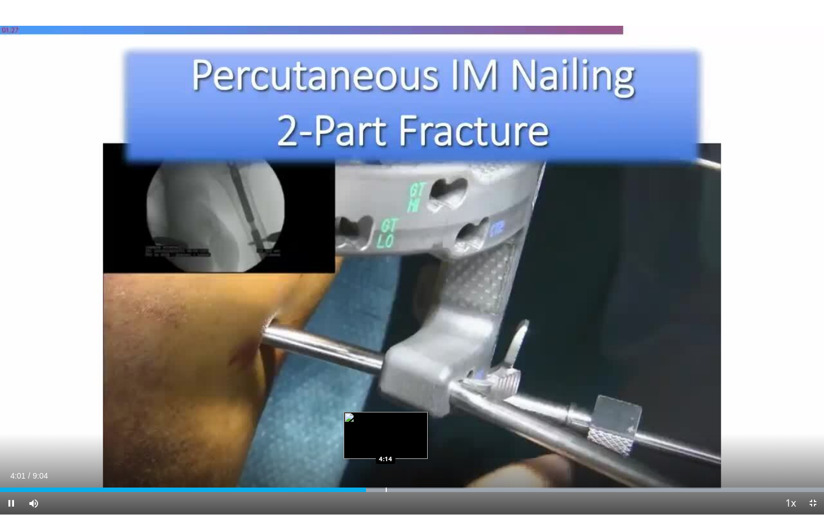
click at [386, 445] on div "Loaded : 99.99% 4:01 4:14" at bounding box center [412, 487] width 824 height 11
click at [410, 445] on div "Loaded : 99.99% 4:15 4:30" at bounding box center [412, 487] width 824 height 11
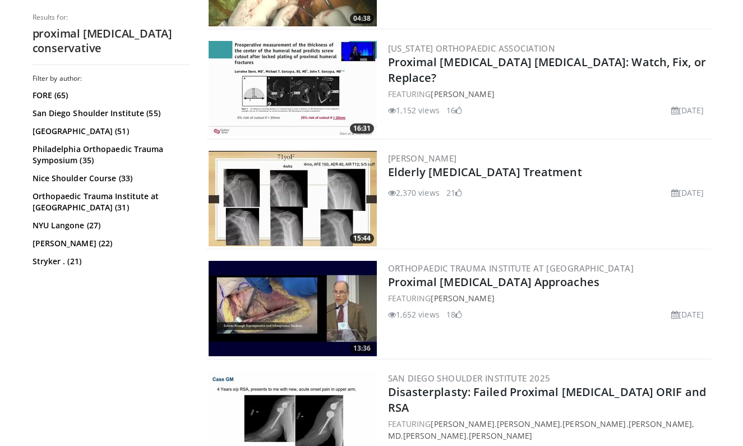
scroll to position [539, 0]
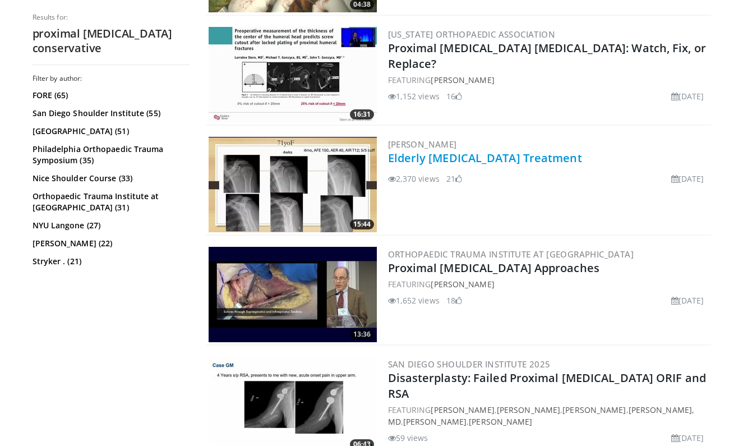
click at [444, 162] on link "Elderly [MEDICAL_DATA] Treatment" at bounding box center [485, 157] width 194 height 15
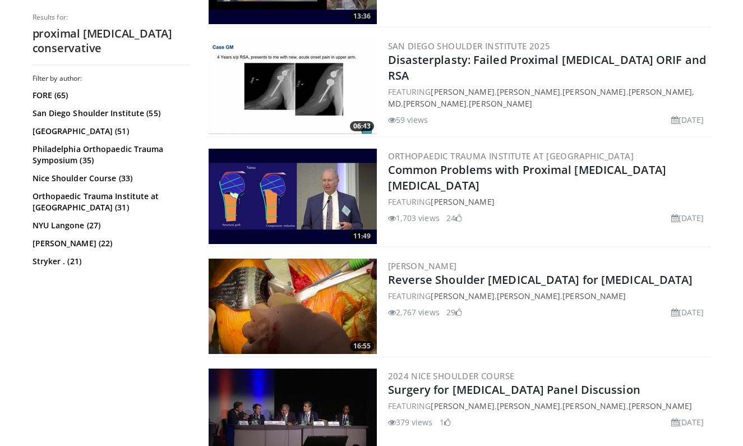
scroll to position [858, 0]
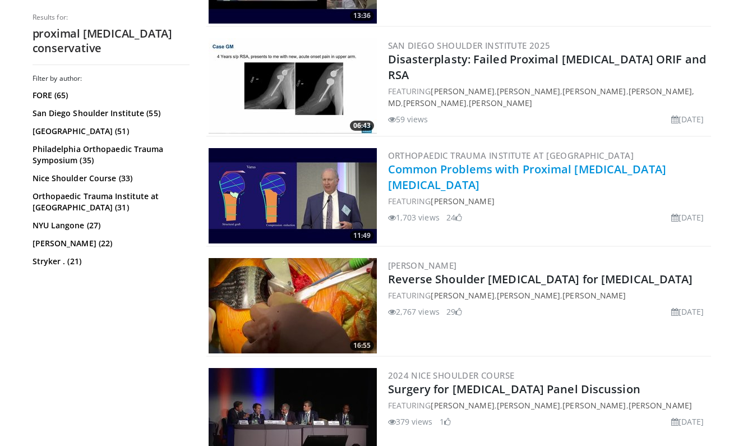
click at [463, 168] on link "Common Problems with Proximal Humerus Fractures" at bounding box center [527, 176] width 278 height 31
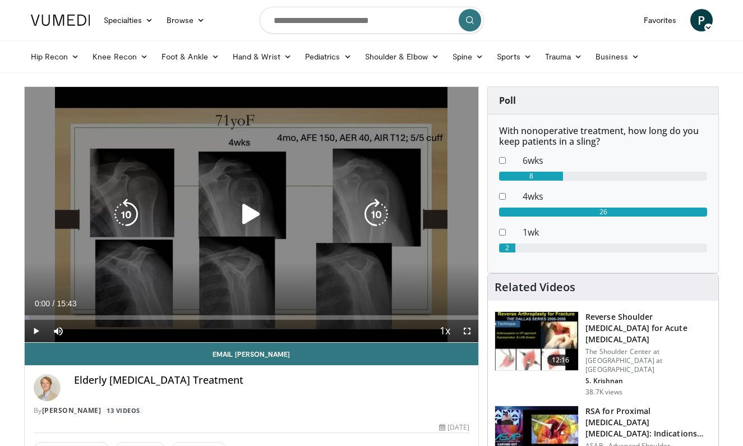
click at [250, 215] on icon "Video Player" at bounding box center [251, 213] width 31 height 31
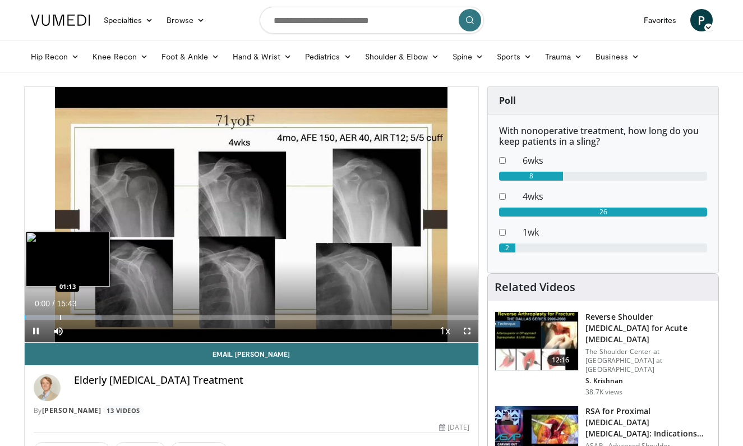
click at [60, 318] on div "Progress Bar" at bounding box center [60, 317] width 1 height 4
click at [73, 319] on div "Progress Bar" at bounding box center [73, 317] width 1 height 4
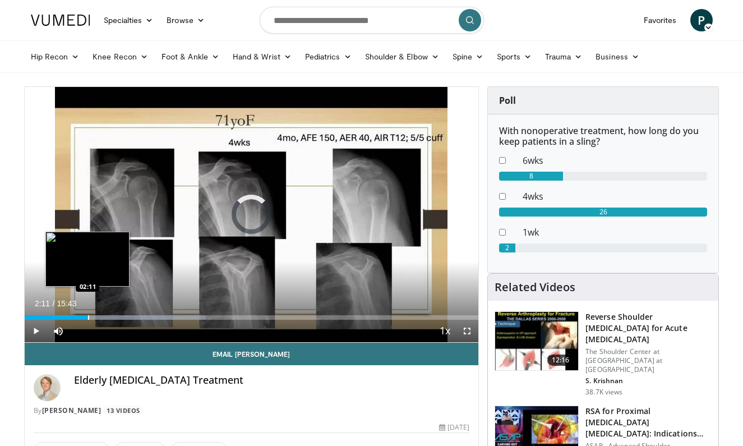
click at [88, 318] on div "Progress Bar" at bounding box center [88, 317] width 1 height 4
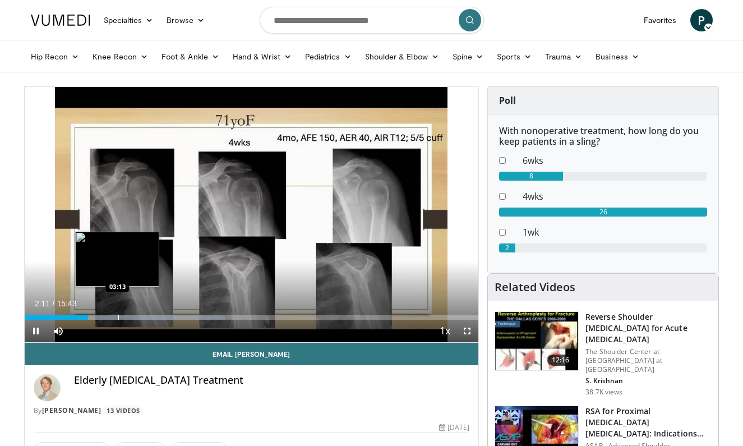
click at [118, 316] on div "Progress Bar" at bounding box center [118, 317] width 1 height 4
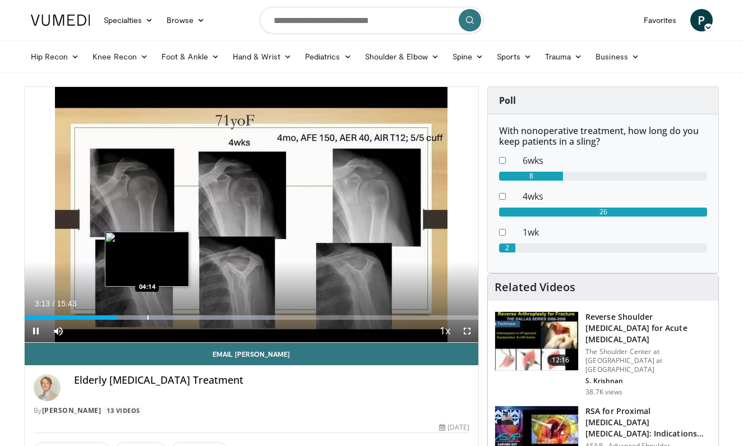
click at [147, 315] on div "Progress Bar" at bounding box center [147, 317] width 1 height 4
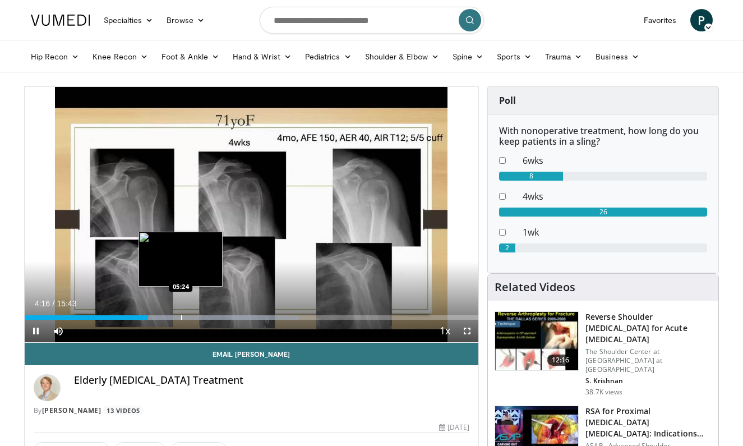
click at [181, 313] on div "Loaded : 60.43% 04:16 05:24" at bounding box center [252, 314] width 454 height 11
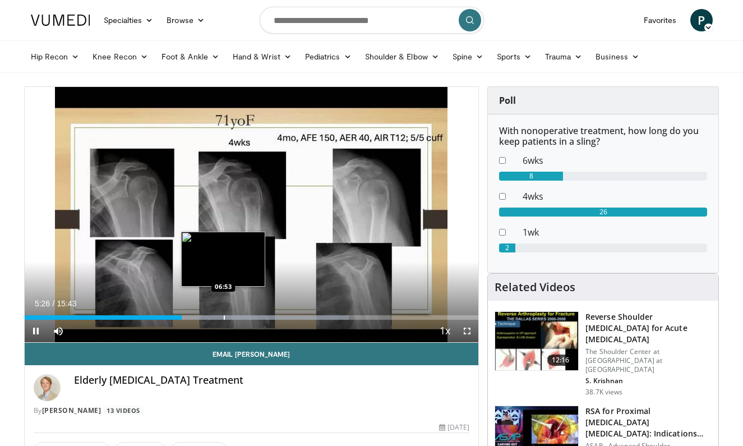
click at [225, 318] on div "Progress Bar" at bounding box center [224, 317] width 1 height 4
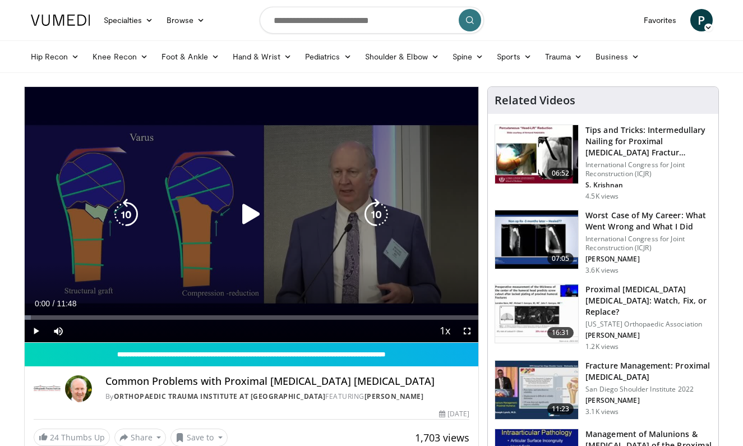
click at [251, 209] on icon "Video Player" at bounding box center [251, 213] width 31 height 31
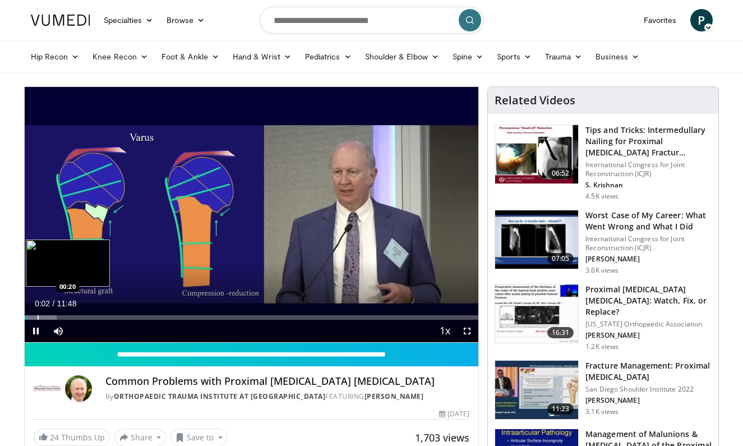
click at [36, 316] on div "Progress Bar" at bounding box center [41, 317] width 32 height 4
click at [52, 316] on div "Progress Bar" at bounding box center [52, 317] width 1 height 4
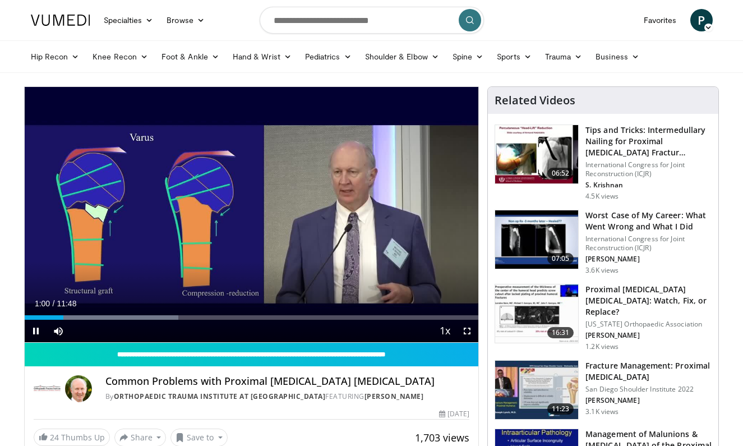
click at [466, 330] on span "Video Player" at bounding box center [467, 331] width 22 height 22
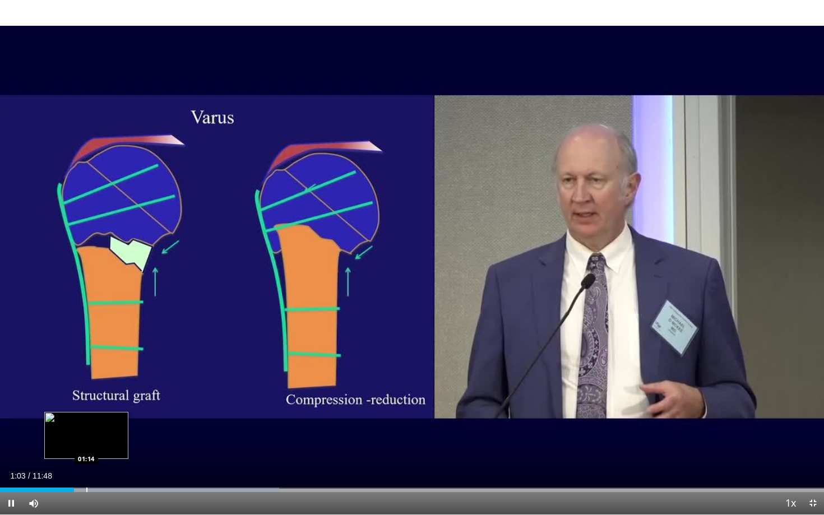
click at [86, 445] on div "Progress Bar" at bounding box center [86, 490] width 1 height 4
click at [99, 445] on div "Progress Bar" at bounding box center [99, 490] width 1 height 4
click at [110, 445] on div "Progress Bar" at bounding box center [110, 490] width 1 height 4
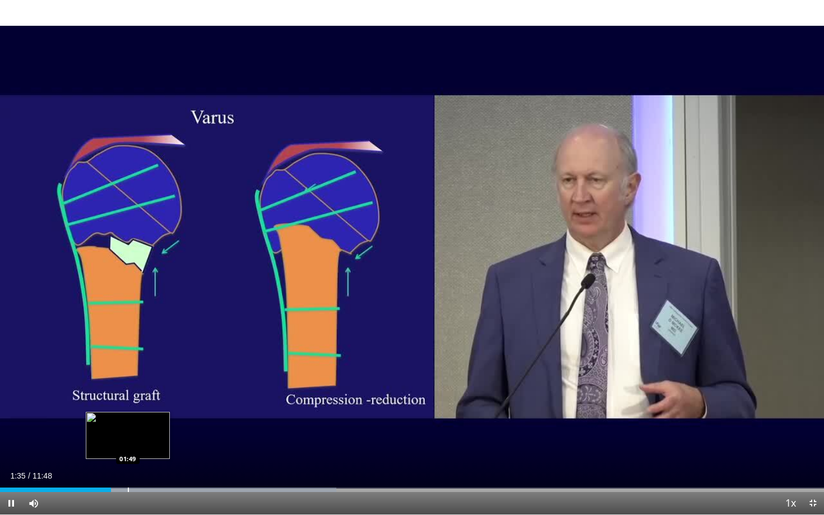
click at [128, 445] on div "Progress Bar" at bounding box center [128, 490] width 1 height 4
click at [155, 445] on div "02:28" at bounding box center [86, 490] width 173 height 4
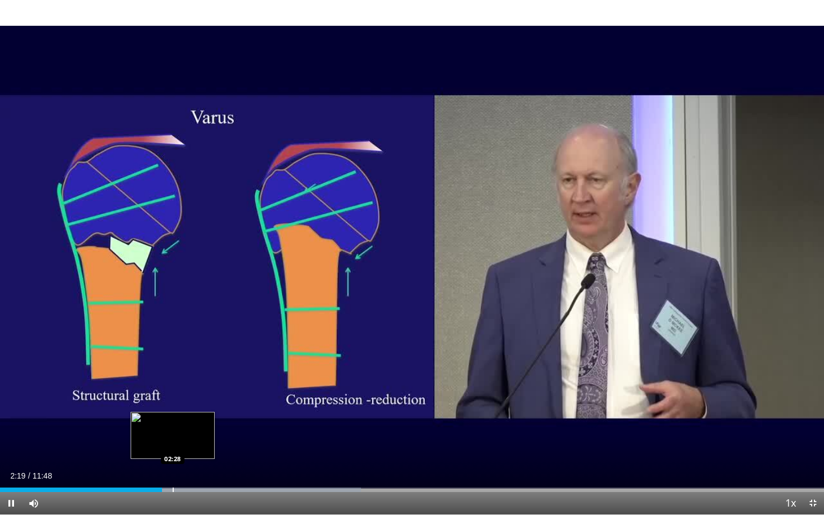
click at [173, 445] on div "Progress Bar" at bounding box center [173, 490] width 1 height 4
click at [184, 445] on div "Progress Bar" at bounding box center [183, 490] width 1 height 4
click at [193, 445] on div "Progress Bar" at bounding box center [193, 490] width 1 height 4
click at [207, 445] on div "Progress Bar" at bounding box center [206, 490] width 1 height 4
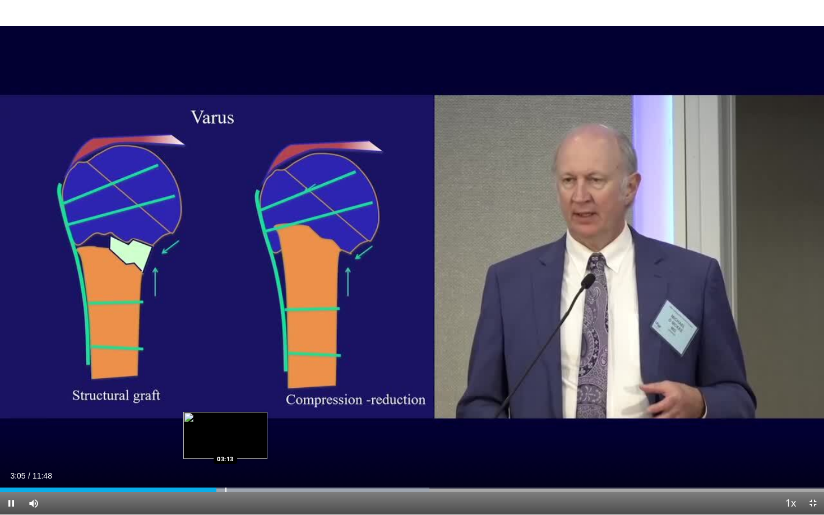
click at [226, 445] on div "Progress Bar" at bounding box center [225, 490] width 1 height 4
click at [236, 445] on div "Progress Bar" at bounding box center [235, 490] width 1 height 4
click at [248, 445] on div "Progress Bar" at bounding box center [247, 490] width 1 height 4
click at [260, 445] on div "Progress Bar" at bounding box center [260, 490] width 1 height 4
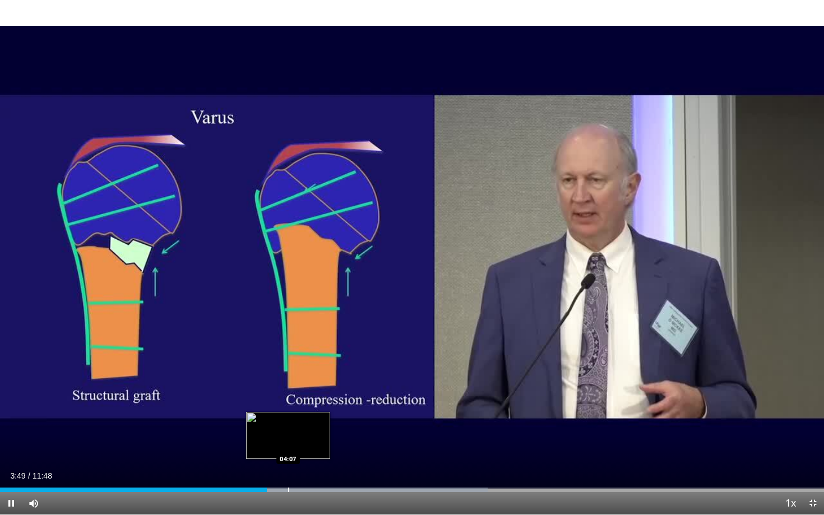
click at [288, 445] on div "Progress Bar" at bounding box center [288, 490] width 1 height 4
click at [297, 445] on div "Progress Bar" at bounding box center [297, 490] width 1 height 4
click at [309, 445] on div "Progress Bar" at bounding box center [308, 490] width 1 height 4
click at [325, 445] on div "Progress Bar" at bounding box center [325, 490] width 1 height 4
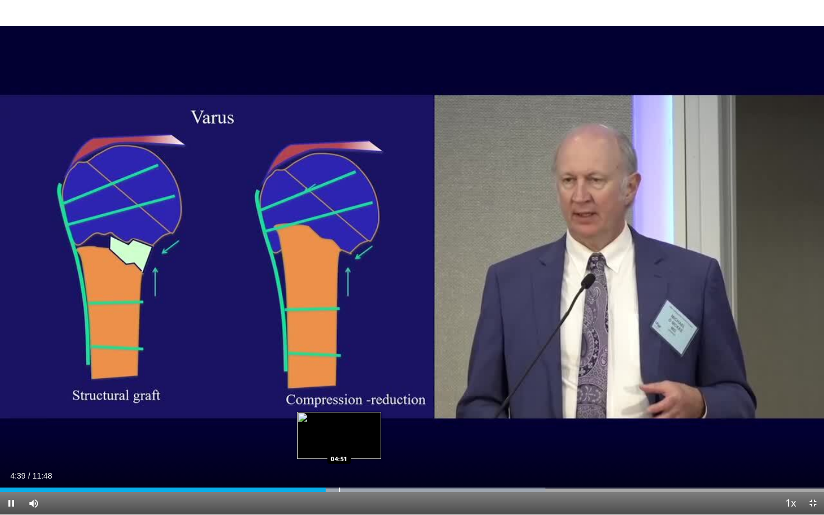
click at [340, 445] on div "Progress Bar" at bounding box center [339, 490] width 1 height 4
click at [358, 445] on div "Progress Bar" at bounding box center [358, 490] width 1 height 4
click at [373, 445] on div "Progress Bar" at bounding box center [373, 490] width 1 height 4
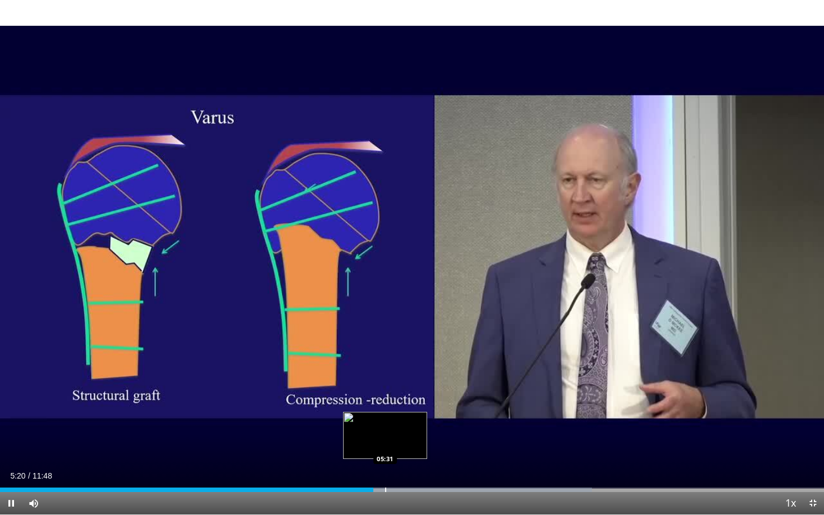
click at [385, 445] on div "Progress Bar" at bounding box center [385, 490] width 1 height 4
click at [401, 445] on div "Progress Bar" at bounding box center [401, 490] width 1 height 4
click at [414, 445] on div "Progress Bar" at bounding box center [414, 490] width 1 height 4
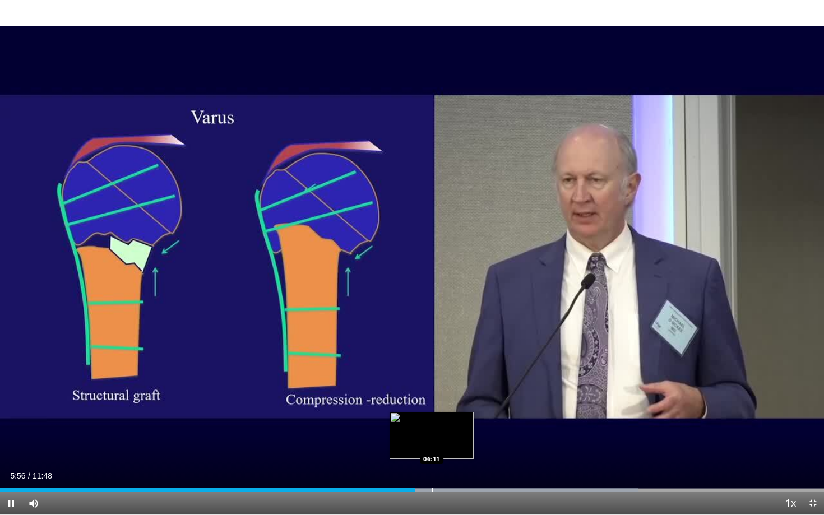
click at [432, 445] on div "Progress Bar" at bounding box center [432, 490] width 1 height 4
click at [448, 445] on div "Progress Bar" at bounding box center [447, 490] width 1 height 4
click at [461, 445] on div "Loaded : 80.31% 06:25 06:36" at bounding box center [412, 487] width 824 height 11
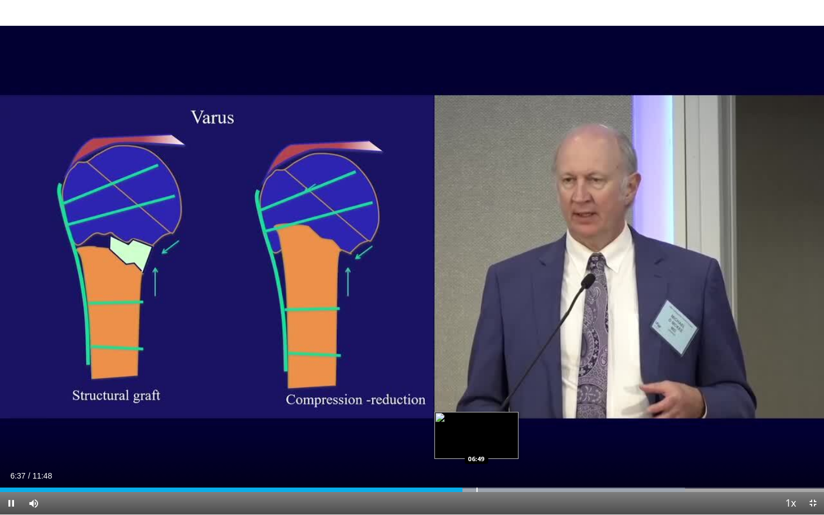
click at [477, 445] on div "Loaded : 83.11% 06:37 06:49" at bounding box center [412, 487] width 824 height 11
click at [496, 445] on div "Progress Bar" at bounding box center [496, 490] width 1 height 4
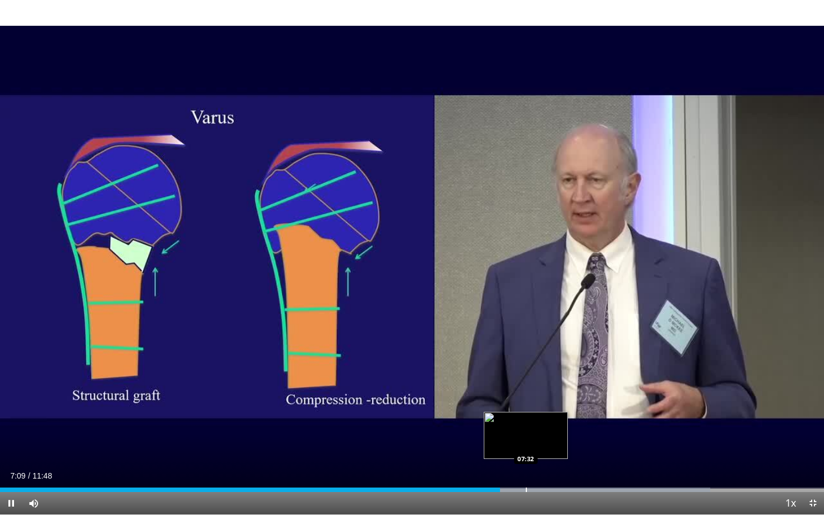
click at [526, 445] on div "Progress Bar" at bounding box center [526, 490] width 1 height 4
click at [505, 445] on div "07:33" at bounding box center [263, 490] width 527 height 4
click at [487, 445] on div "07:16" at bounding box center [253, 490] width 507 height 4
click at [511, 445] on div "Progress Bar" at bounding box center [511, 490] width 1 height 4
click at [523, 445] on div "Current Time 7:19 / Duration 11:48 Pause Skip Backward Skip Forward Mute Loaded…" at bounding box center [412, 503] width 824 height 22
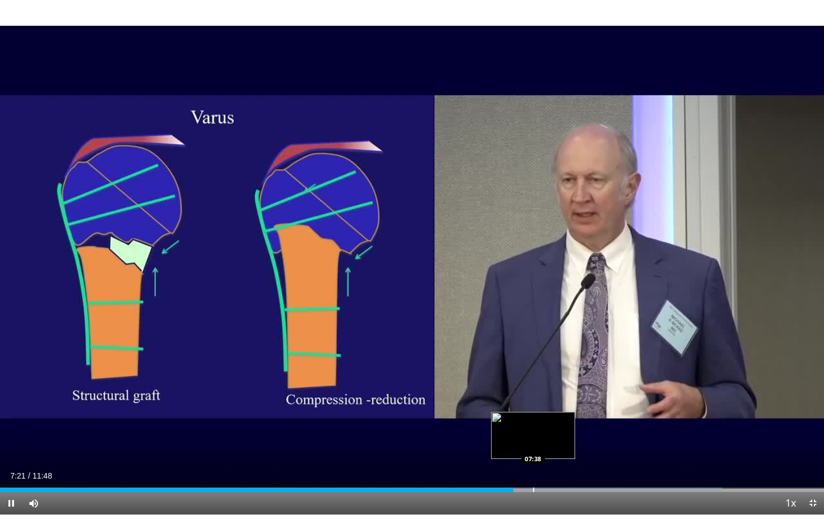
click at [533, 445] on div "Progress Bar" at bounding box center [533, 490] width 1 height 4
click at [544, 445] on div "Progress Bar" at bounding box center [544, 490] width 1 height 4
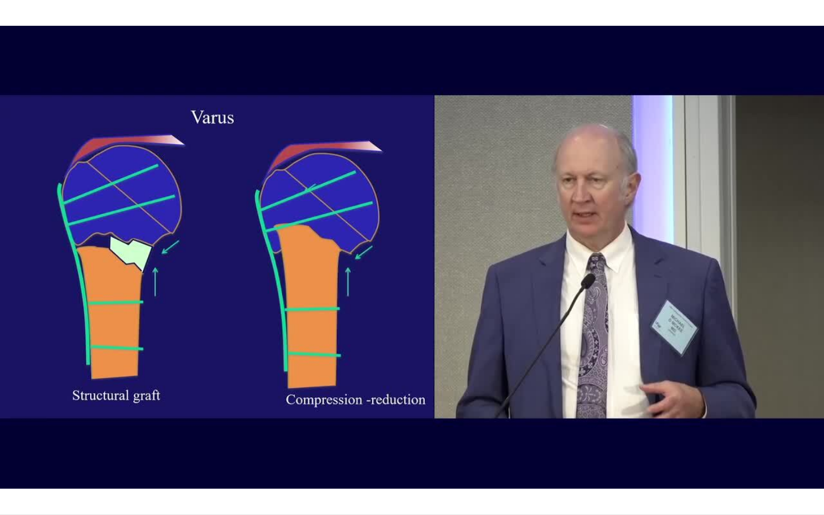
click at [557, 445] on div "10 seconds Tap to unmute" at bounding box center [412, 257] width 824 height 515
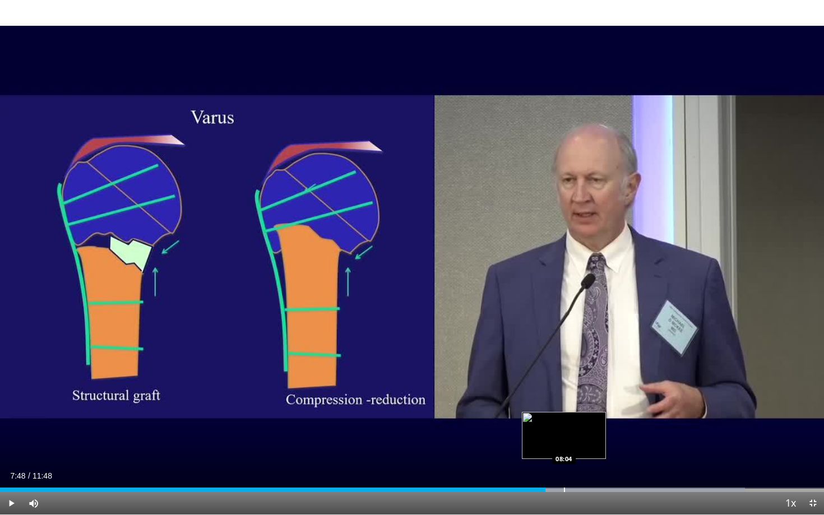
click at [564, 445] on div "Progress Bar" at bounding box center [564, 490] width 1 height 4
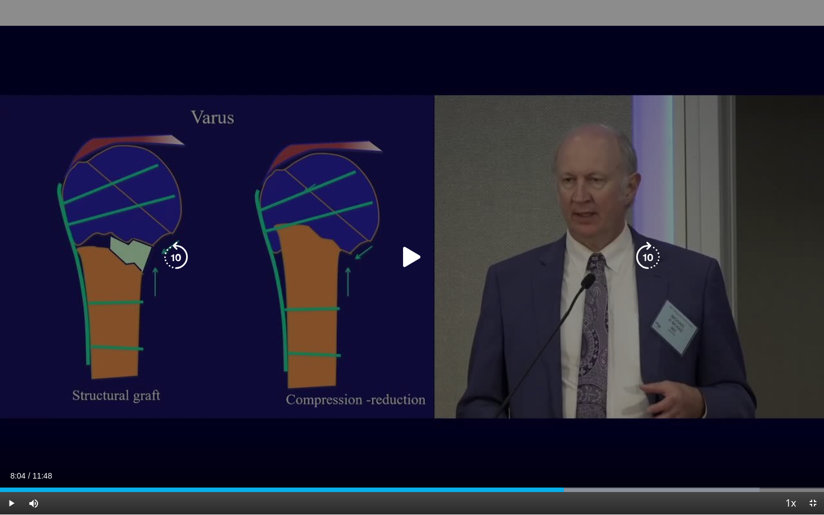
click at [416, 266] on icon "Video Player" at bounding box center [411, 257] width 31 height 31
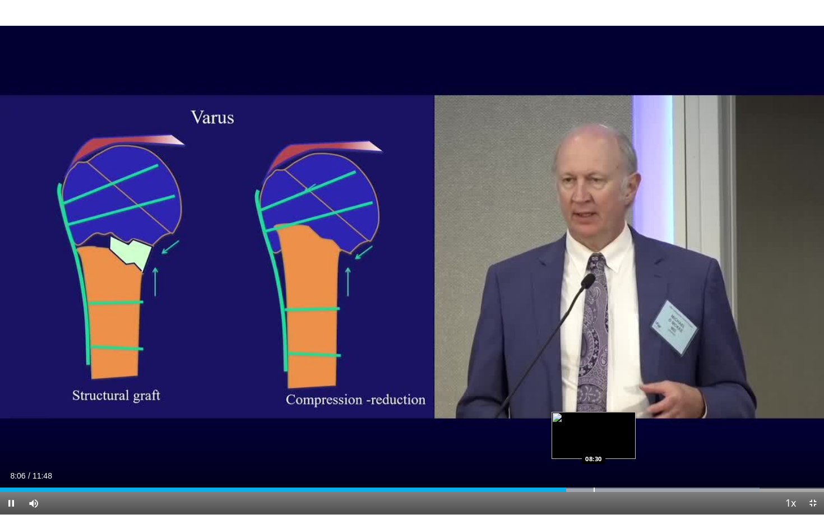
click at [593, 445] on div "Loaded : 92.15% 08:06 08:30" at bounding box center [412, 487] width 824 height 11
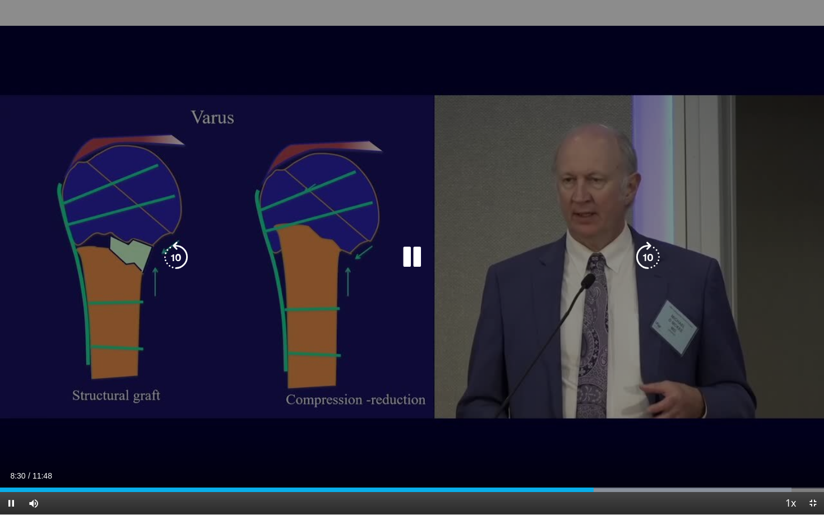
click at [607, 445] on div "Progress Bar" at bounding box center [660, 490] width 262 height 4
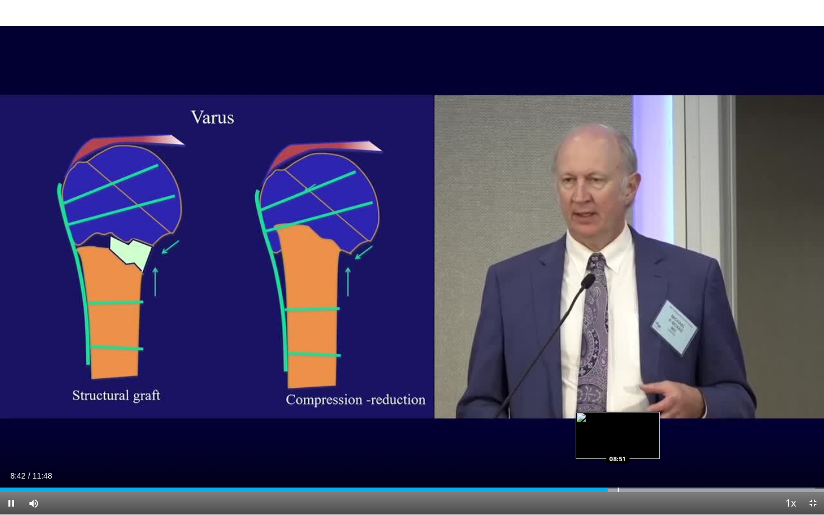
click at [618, 445] on div "Progress Bar" at bounding box center [618, 490] width 1 height 4
click at [631, 445] on div "10 seconds Tap to unmute" at bounding box center [412, 257] width 824 height 515
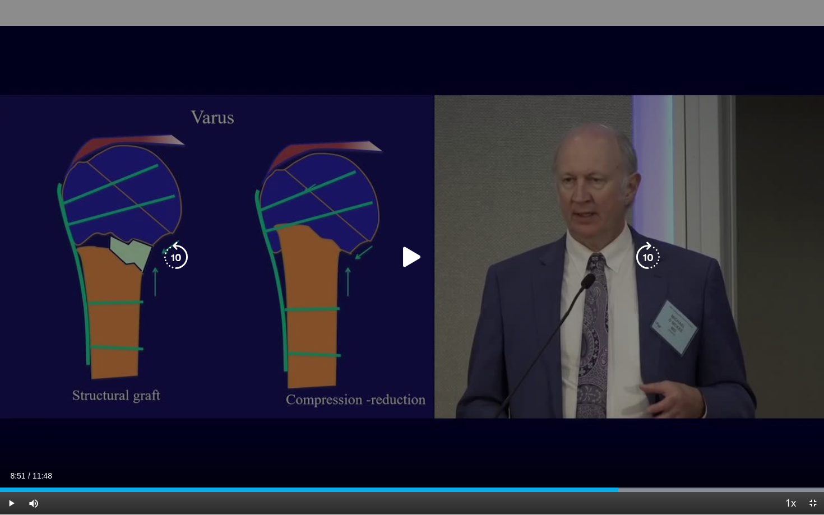
click at [415, 260] on icon "Video Player" at bounding box center [411, 257] width 31 height 31
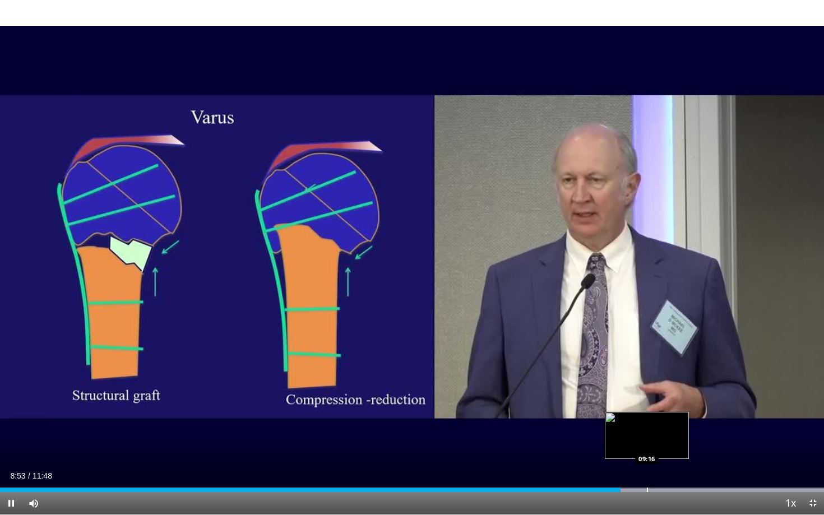
click at [648, 445] on div "Loaded : 99.98% 08:53 09:16" at bounding box center [412, 487] width 824 height 11
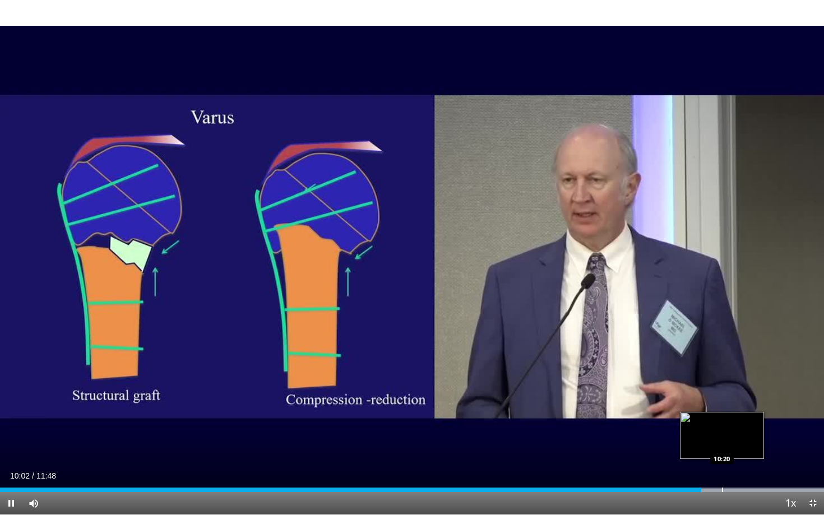
click at [722, 445] on div "Progress Bar" at bounding box center [722, 490] width 1 height 4
click at [740, 445] on div "Progress Bar" at bounding box center [740, 490] width 1 height 4
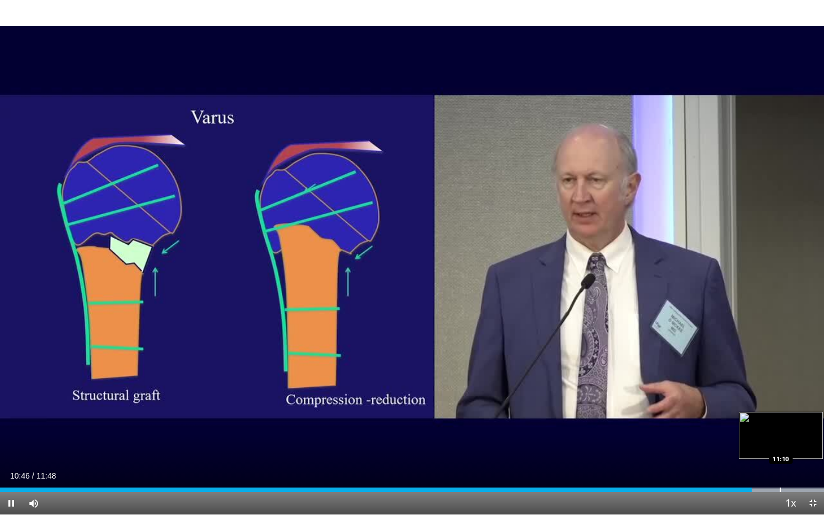
click at [742, 445] on div "Progress Bar" at bounding box center [780, 490] width 1 height 4
click at [742, 445] on div "Progress Bar" at bounding box center [795, 490] width 1 height 4
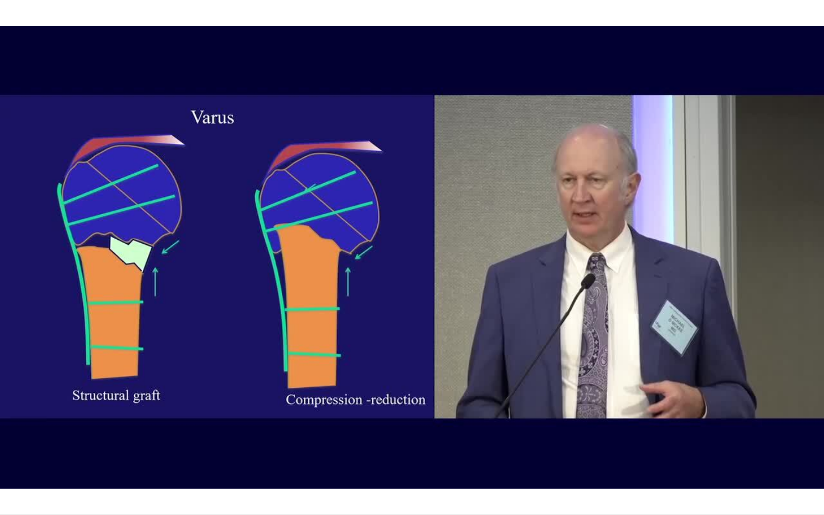
click at [742, 445] on div "10 seconds Tap to unmute" at bounding box center [412, 257] width 824 height 515
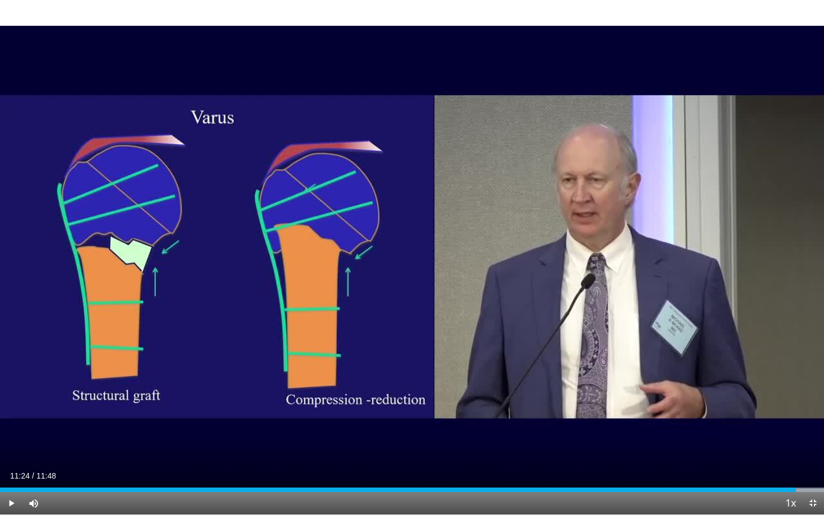
click at [742, 445] on span "Video Player" at bounding box center [813, 503] width 22 height 22
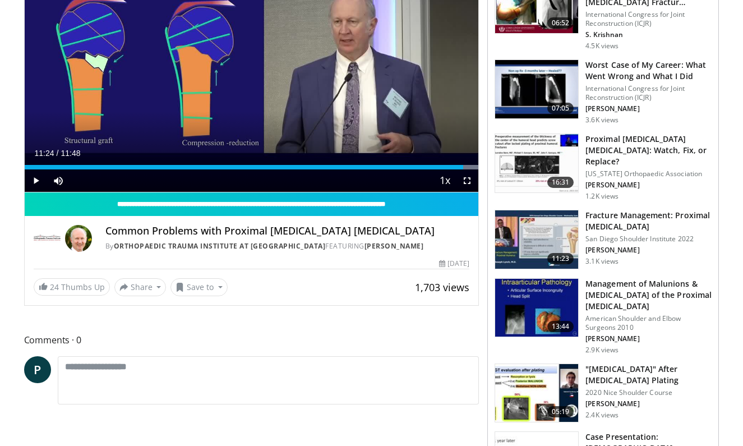
scroll to position [153, 0]
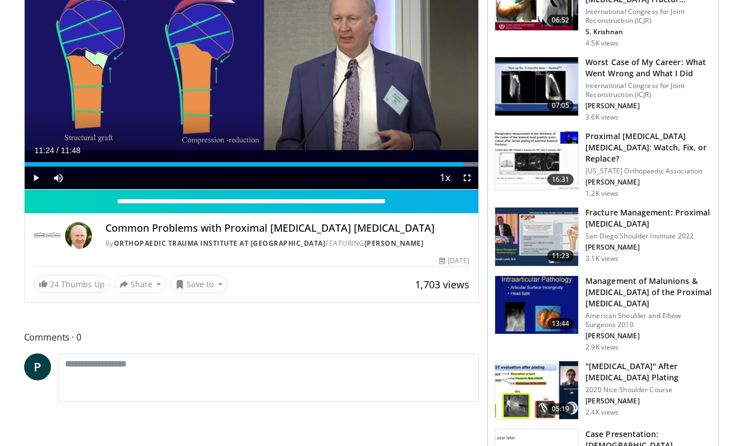
click at [531, 230] on img at bounding box center [536, 236] width 83 height 58
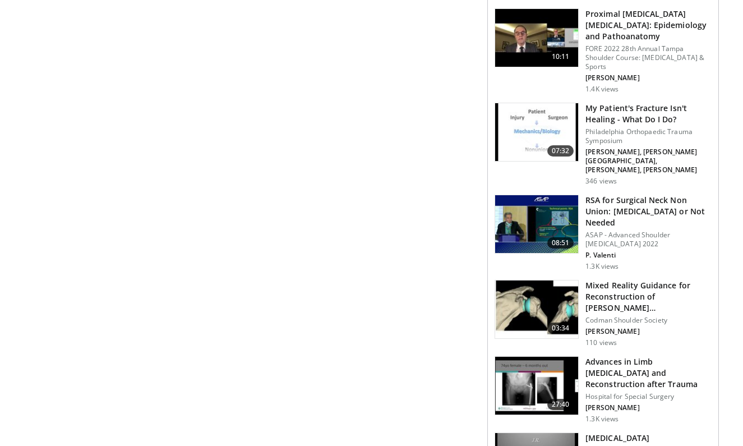
scroll to position [1190, 0]
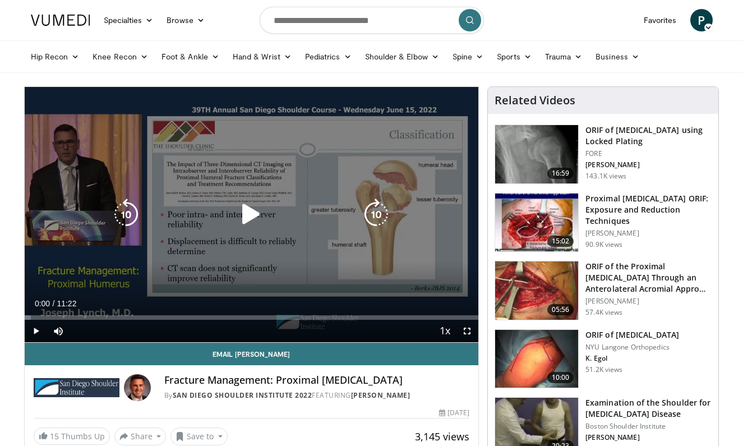
click at [242, 211] on icon "Video Player" at bounding box center [251, 213] width 31 height 31
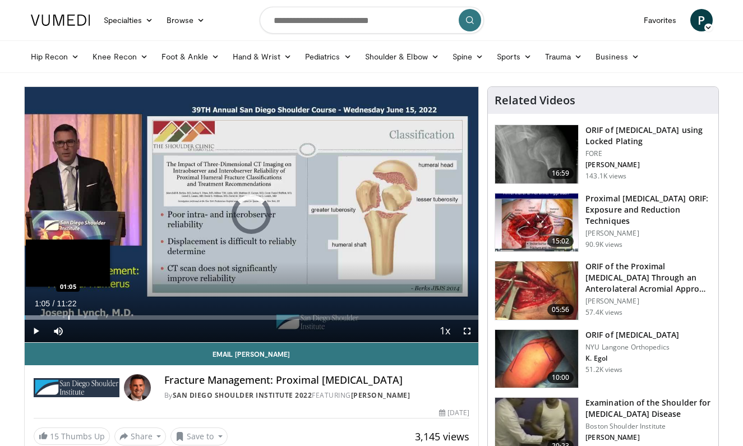
click at [68, 316] on div "Progress Bar" at bounding box center [68, 317] width 1 height 4
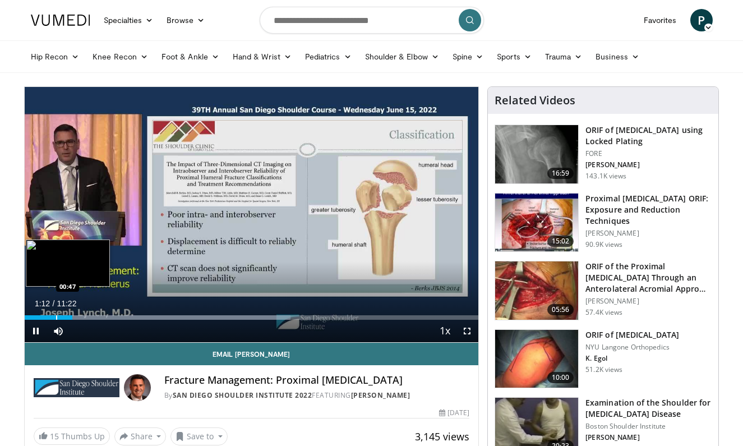
click at [56, 317] on div "Progress Bar" at bounding box center [56, 317] width 1 height 4
click at [49, 317] on div "Progress Bar" at bounding box center [49, 317] width 1 height 4
click at [56, 317] on div "Progress Bar" at bounding box center [56, 317] width 1 height 4
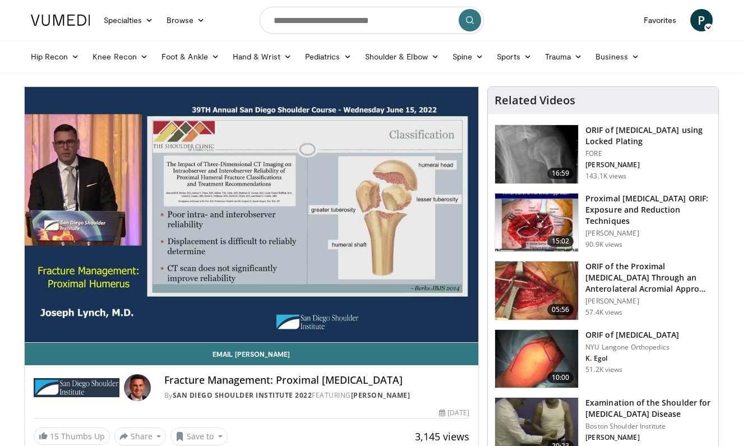
click at [63, 317] on div "10 seconds Tap to unmute" at bounding box center [252, 214] width 454 height 255
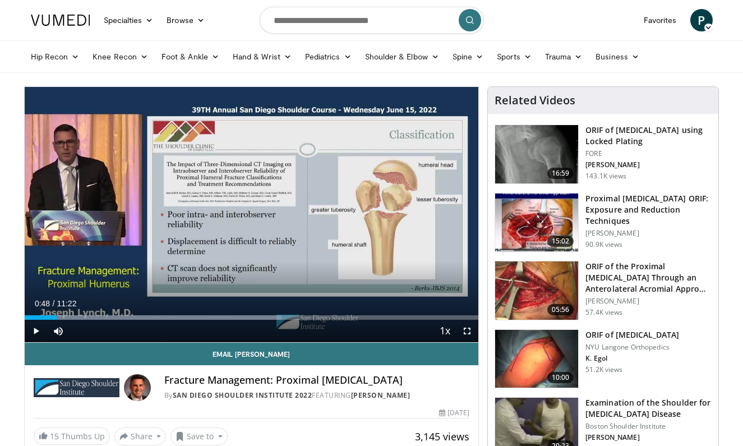
click at [42, 327] on span "Video Player" at bounding box center [36, 331] width 22 height 22
click at [74, 318] on div "Progress Bar" at bounding box center [74, 317] width 1 height 4
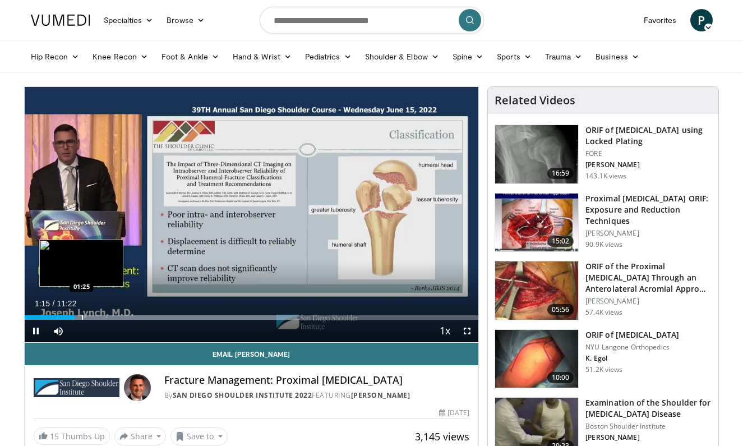
click at [82, 318] on div "Progress Bar" at bounding box center [82, 317] width 1 height 4
click at [98, 318] on div "Progress Bar" at bounding box center [98, 317] width 1 height 4
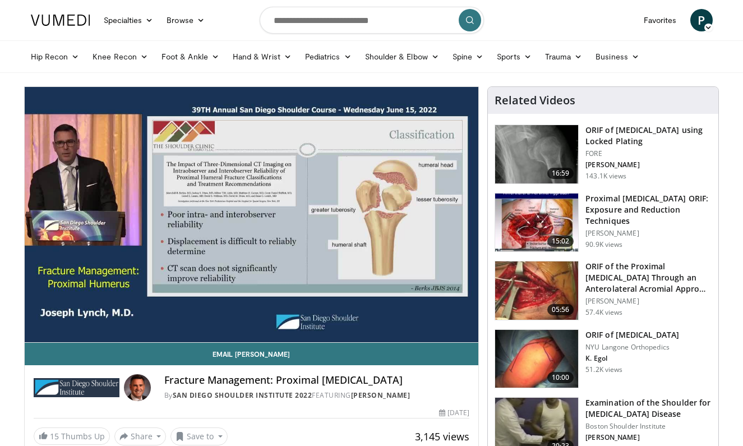
click at [104, 317] on div "10 seconds Tap to unmute" at bounding box center [252, 214] width 454 height 255
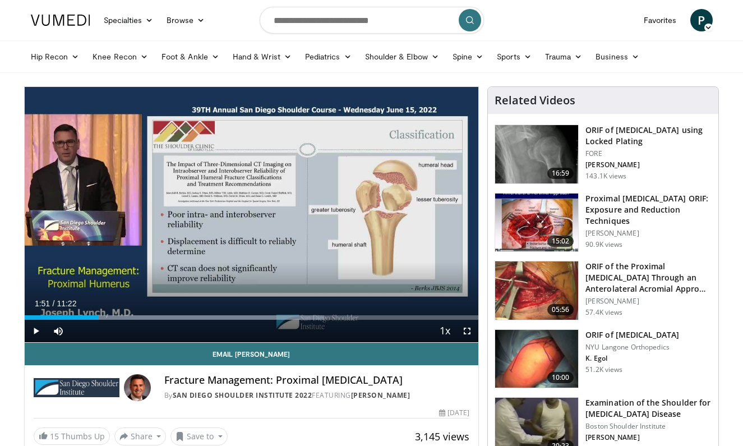
click at [37, 328] on span "Video Player" at bounding box center [36, 331] width 22 height 22
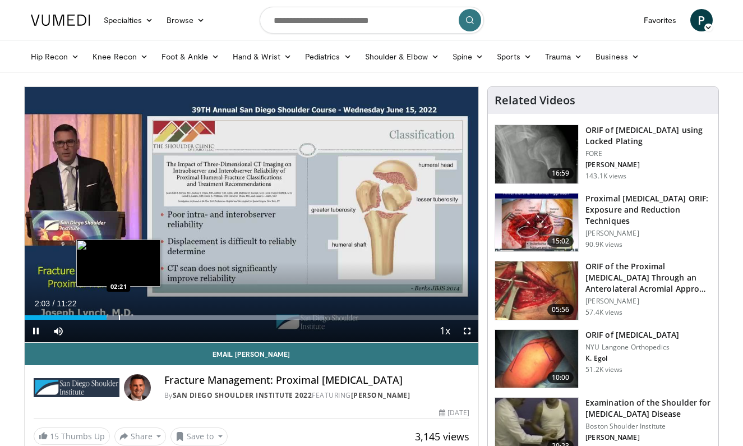
click at [119, 317] on div "Progress Bar" at bounding box center [119, 317] width 1 height 4
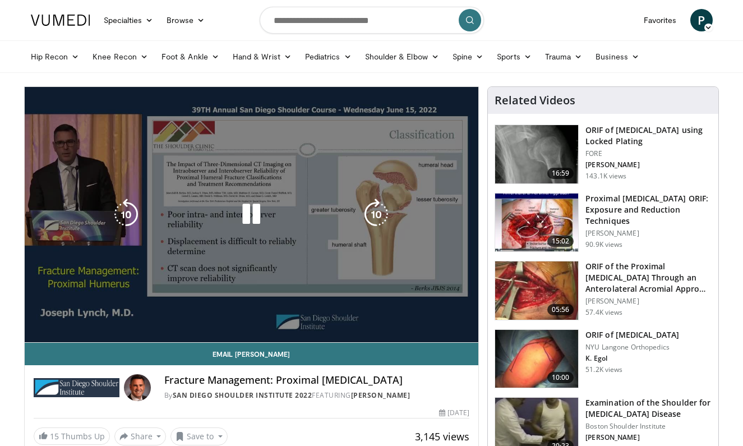
click at [130, 338] on div "Progress Bar" at bounding box center [210, 340] width 262 height 4
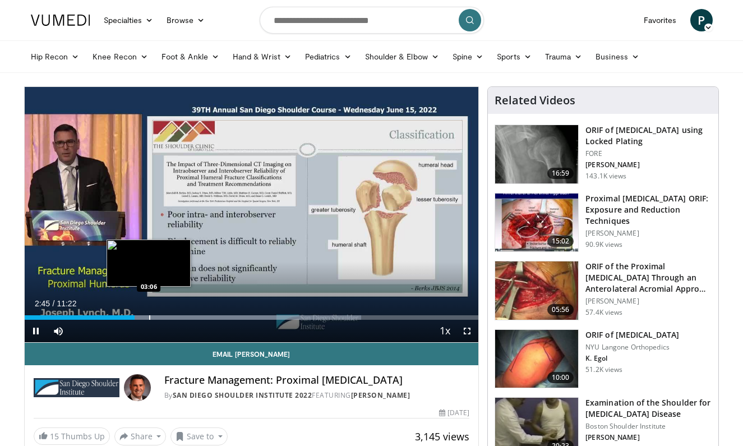
click at [149, 318] on div "Progress Bar" at bounding box center [149, 317] width 1 height 4
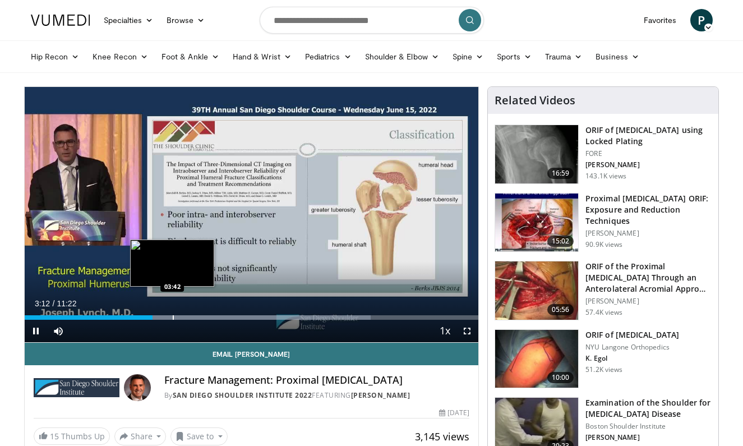
click at [172, 317] on div "Progress Bar" at bounding box center [240, 317] width 260 height 4
click at [185, 317] on div "Progress Bar" at bounding box center [185, 317] width 1 height 4
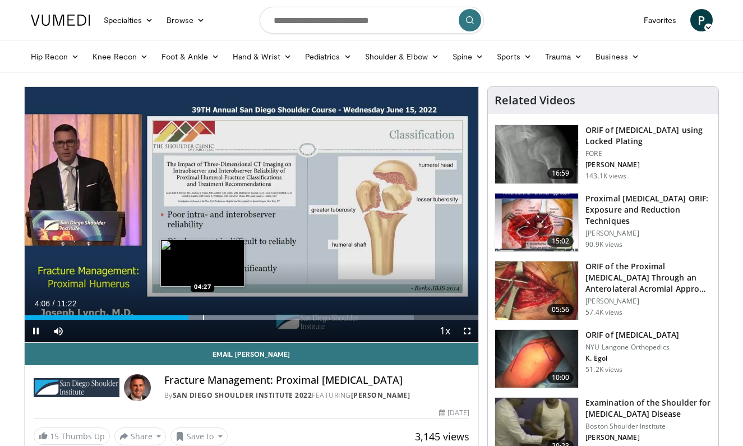
click at [203, 317] on div "Progress Bar" at bounding box center [203, 317] width 1 height 4
click at [219, 317] on div "Progress Bar" at bounding box center [219, 317] width 1 height 4
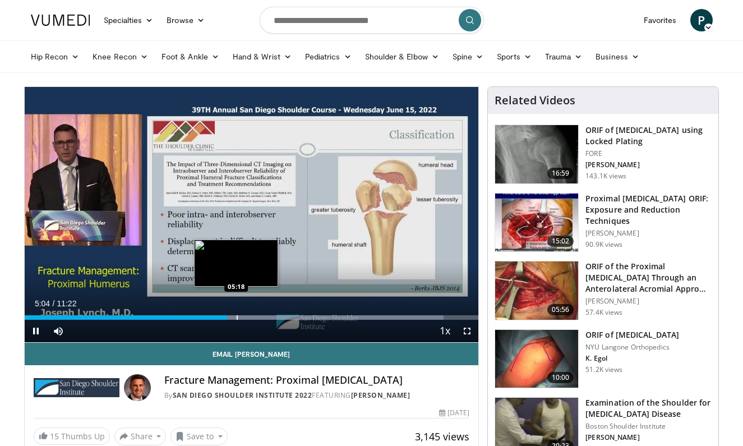
click at [237, 318] on div "Progress Bar" at bounding box center [237, 317] width 1 height 4
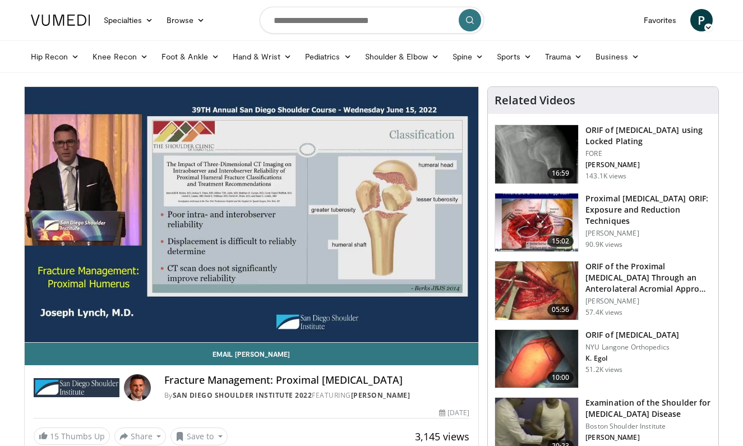
click at [247, 317] on div "10 seconds Tap to unmute" at bounding box center [252, 214] width 454 height 255
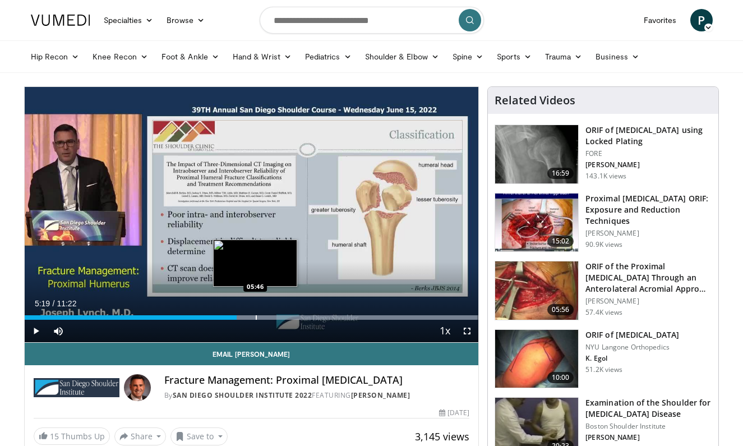
click at [256, 317] on div "Progress Bar" at bounding box center [256, 317] width 1 height 4
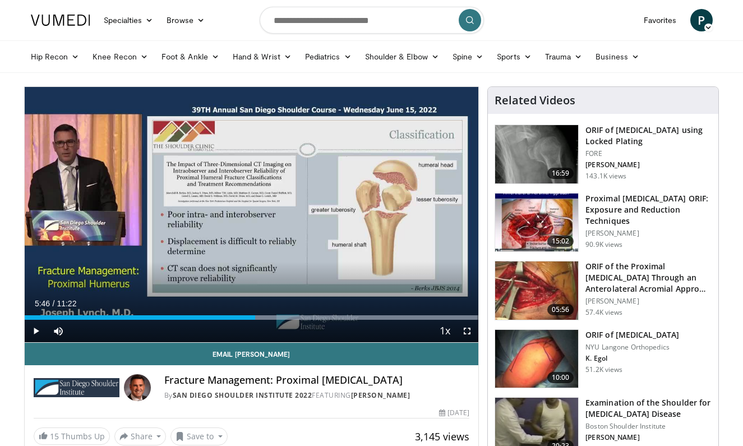
click at [39, 328] on span "Video Player" at bounding box center [36, 331] width 22 height 22
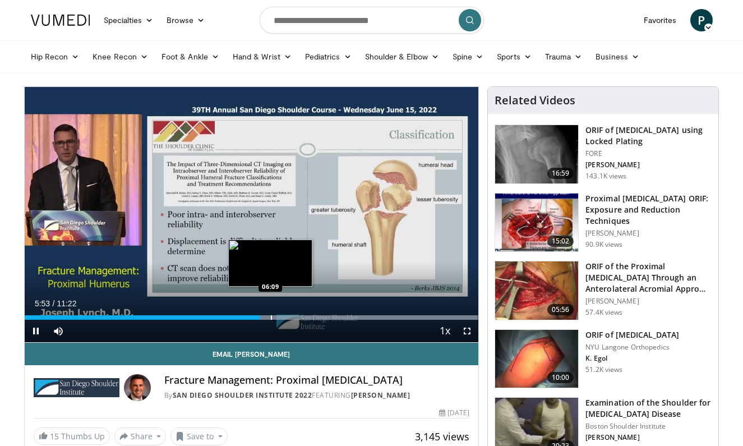
click at [271, 318] on div "Progress Bar" at bounding box center [271, 317] width 1 height 4
click at [280, 317] on div "Progress Bar" at bounding box center [280, 317] width 1 height 4
click at [291, 317] on div "Progress Bar" at bounding box center [291, 317] width 1 height 4
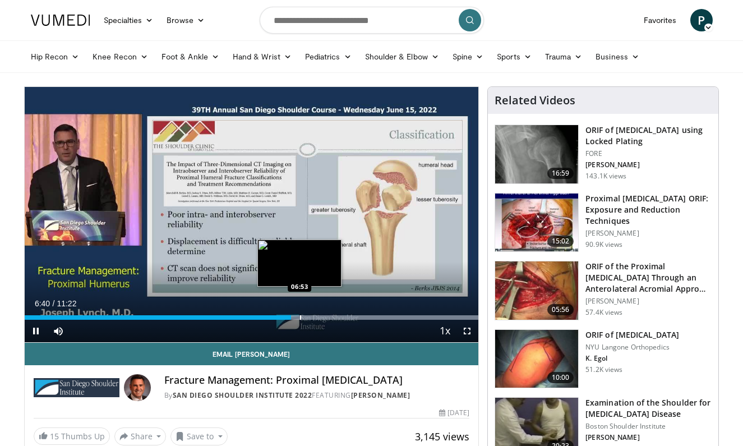
click at [300, 317] on div "Progress Bar" at bounding box center [300, 317] width 1 height 4
click at [314, 317] on div "Progress Bar" at bounding box center [314, 317] width 1 height 4
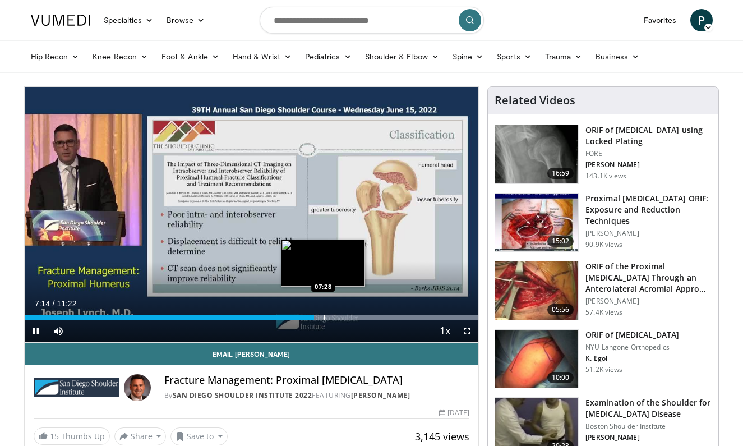
click at [324, 317] on div "Progress Bar" at bounding box center [324, 317] width 1 height 4
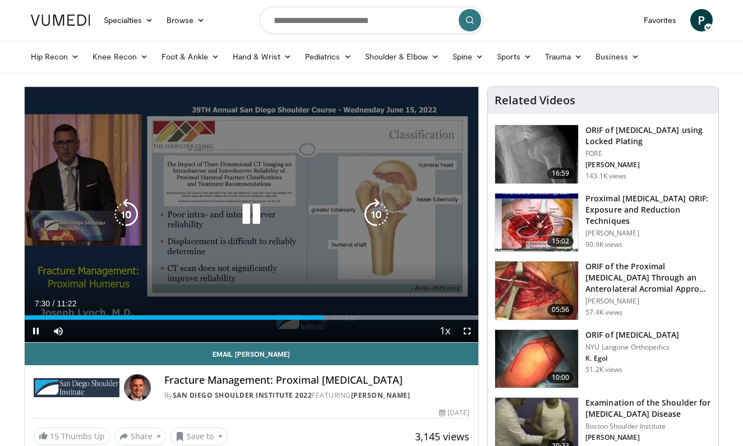
click at [330, 317] on div "Progress Bar" at bounding box center [357, 317] width 243 height 4
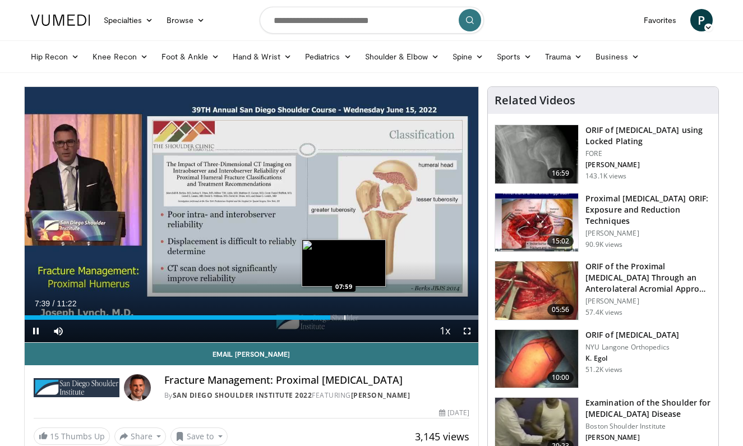
click at [344, 317] on div "Progress Bar" at bounding box center [344, 317] width 1 height 4
click at [352, 317] on div "10 seconds Tap to unmute" at bounding box center [252, 214] width 454 height 255
click at [363, 317] on div "Progress Bar" at bounding box center [363, 317] width 1 height 4
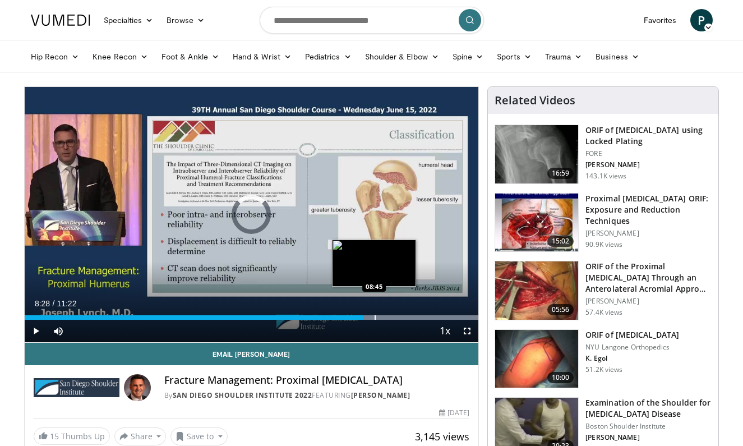
click at [375, 317] on div "Progress Bar" at bounding box center [375, 317] width 1 height 4
click at [384, 317] on div "Progress Bar" at bounding box center [384, 317] width 1 height 4
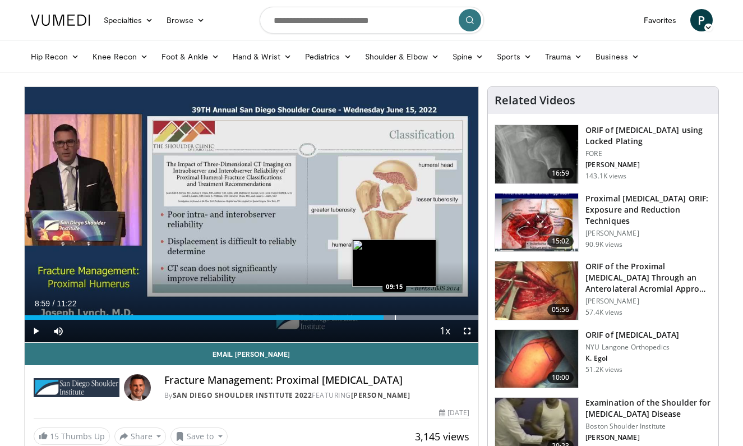
click at [395, 317] on div "Progress Bar" at bounding box center [395, 317] width 1 height 4
